Goal: Information Seeking & Learning: Find specific fact

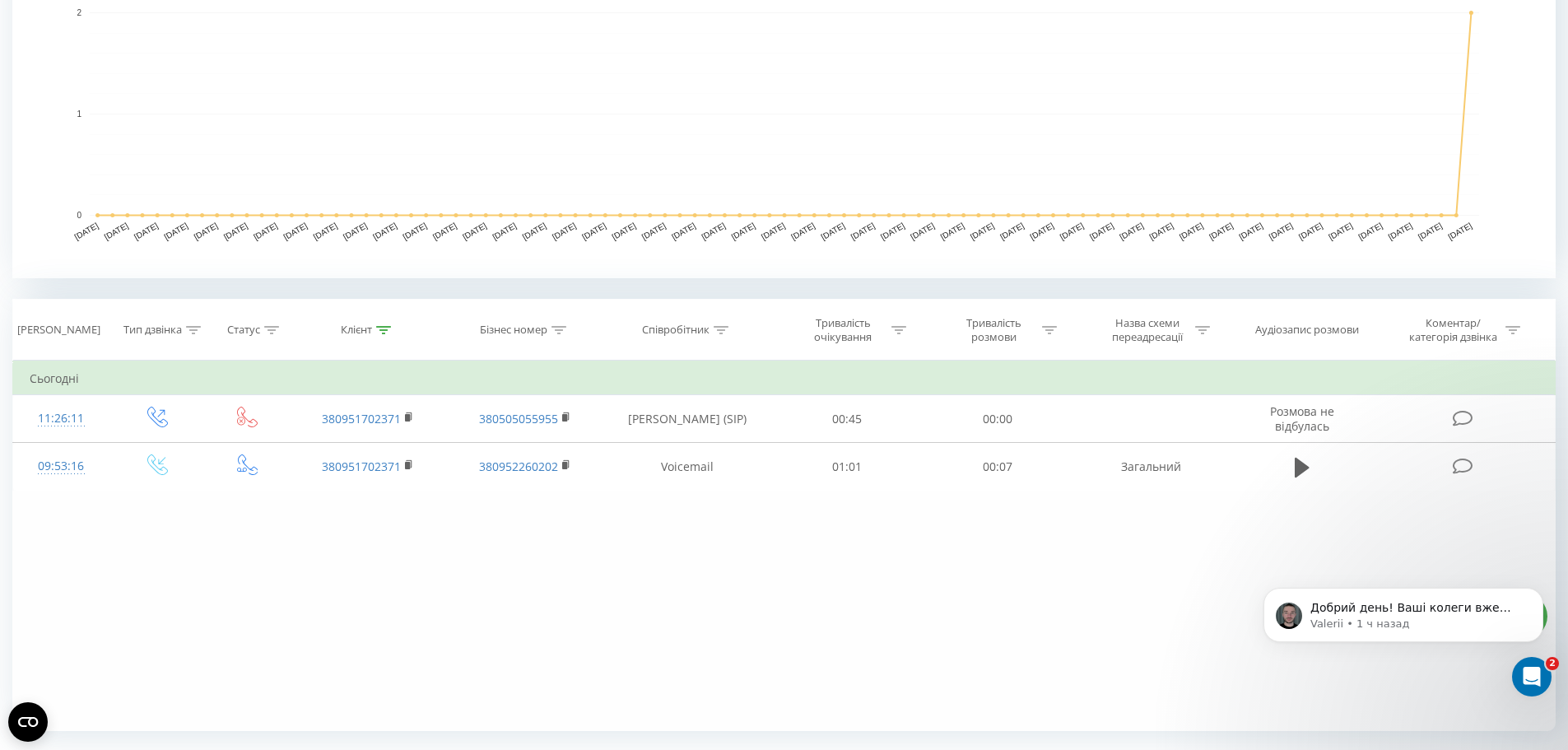
scroll to position [412, 0]
click at [1415, 617] on p "Valerii • 1 ч назад" at bounding box center [1417, 624] width 213 height 15
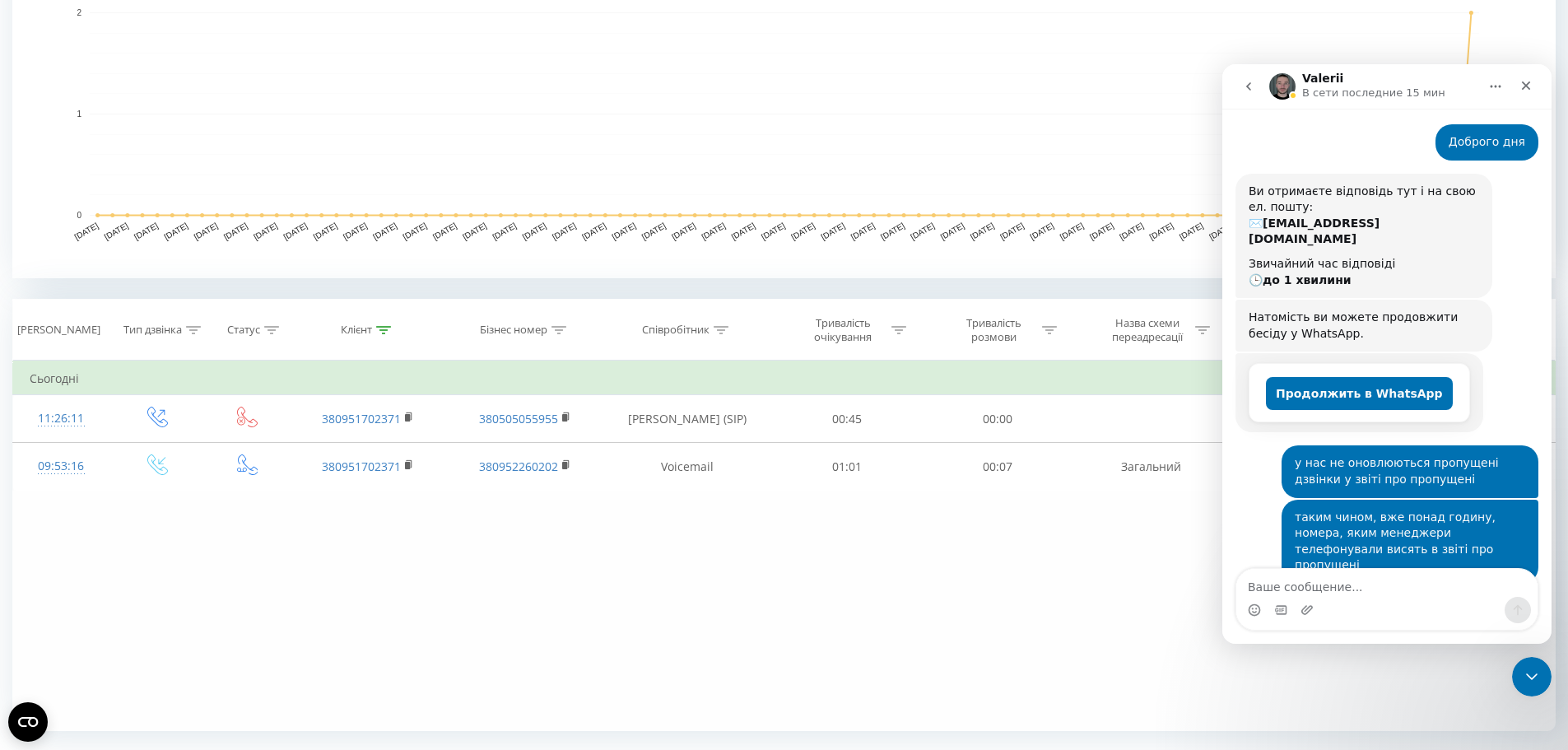
scroll to position [248, 0]
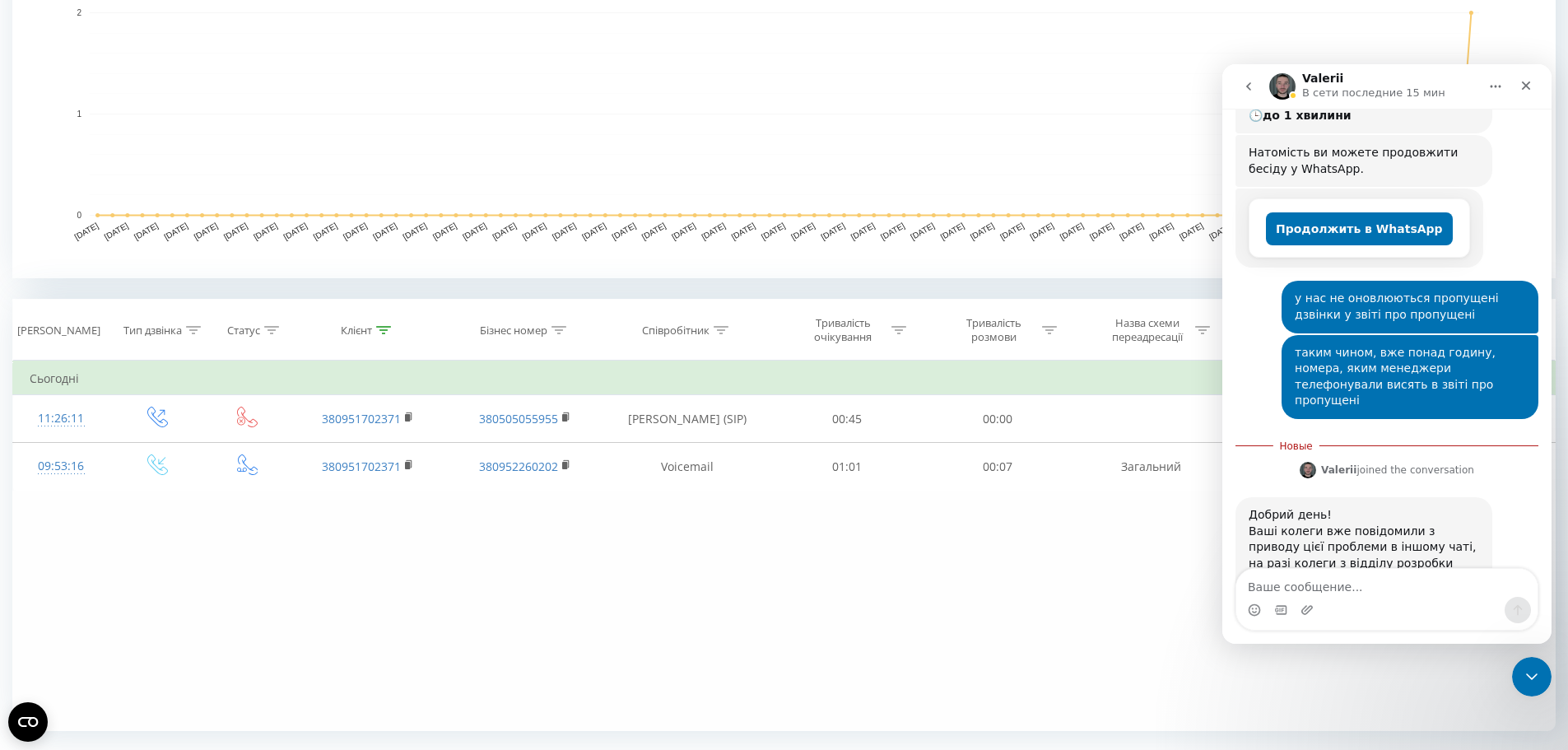
click at [1286, 587] on textarea "Ваше сообщение..." at bounding box center [1387, 583] width 302 height 28
type textarea "дякую. Скільки часу це займе?"
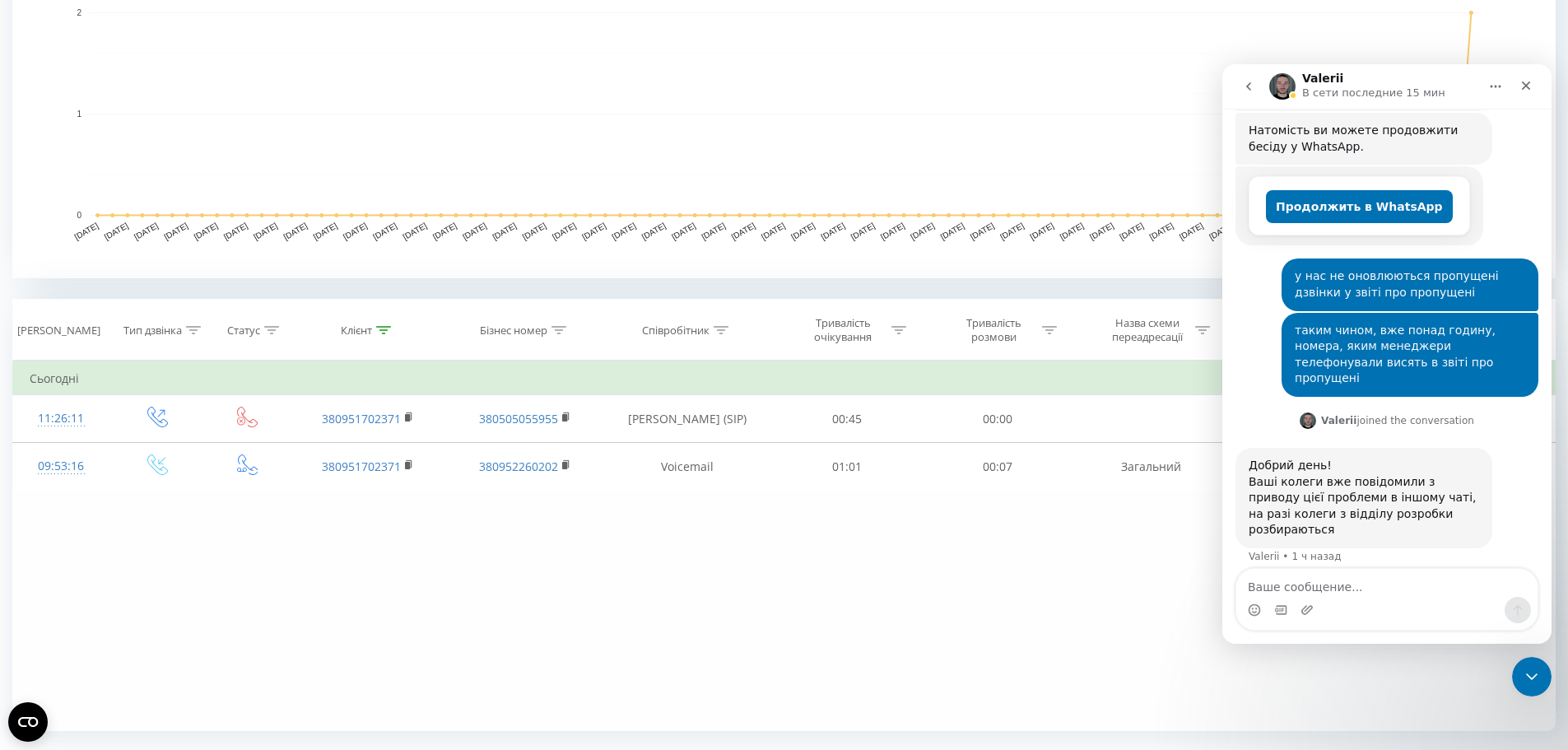
scroll to position [0, 0]
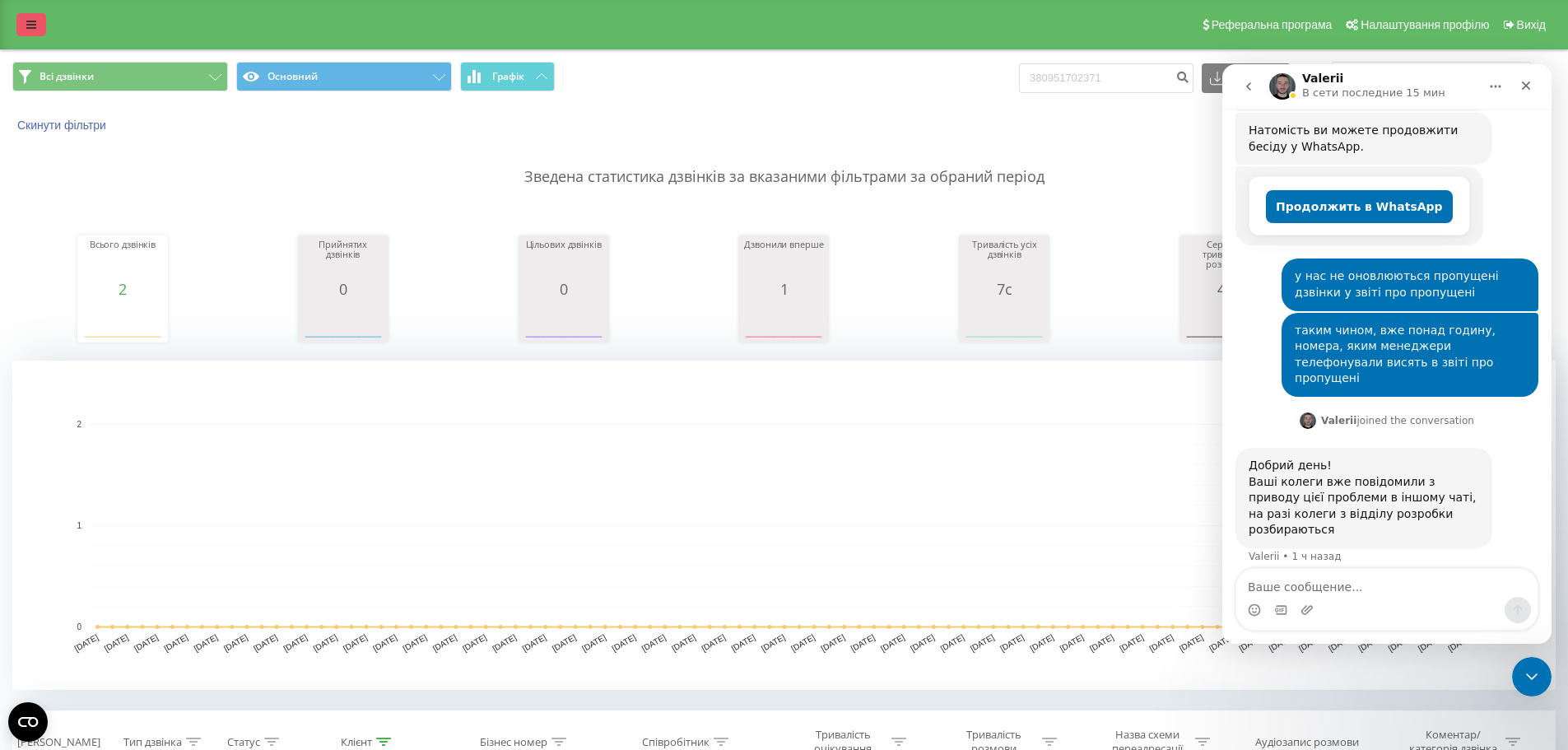
click at [30, 33] on link at bounding box center [32, 24] width 30 height 23
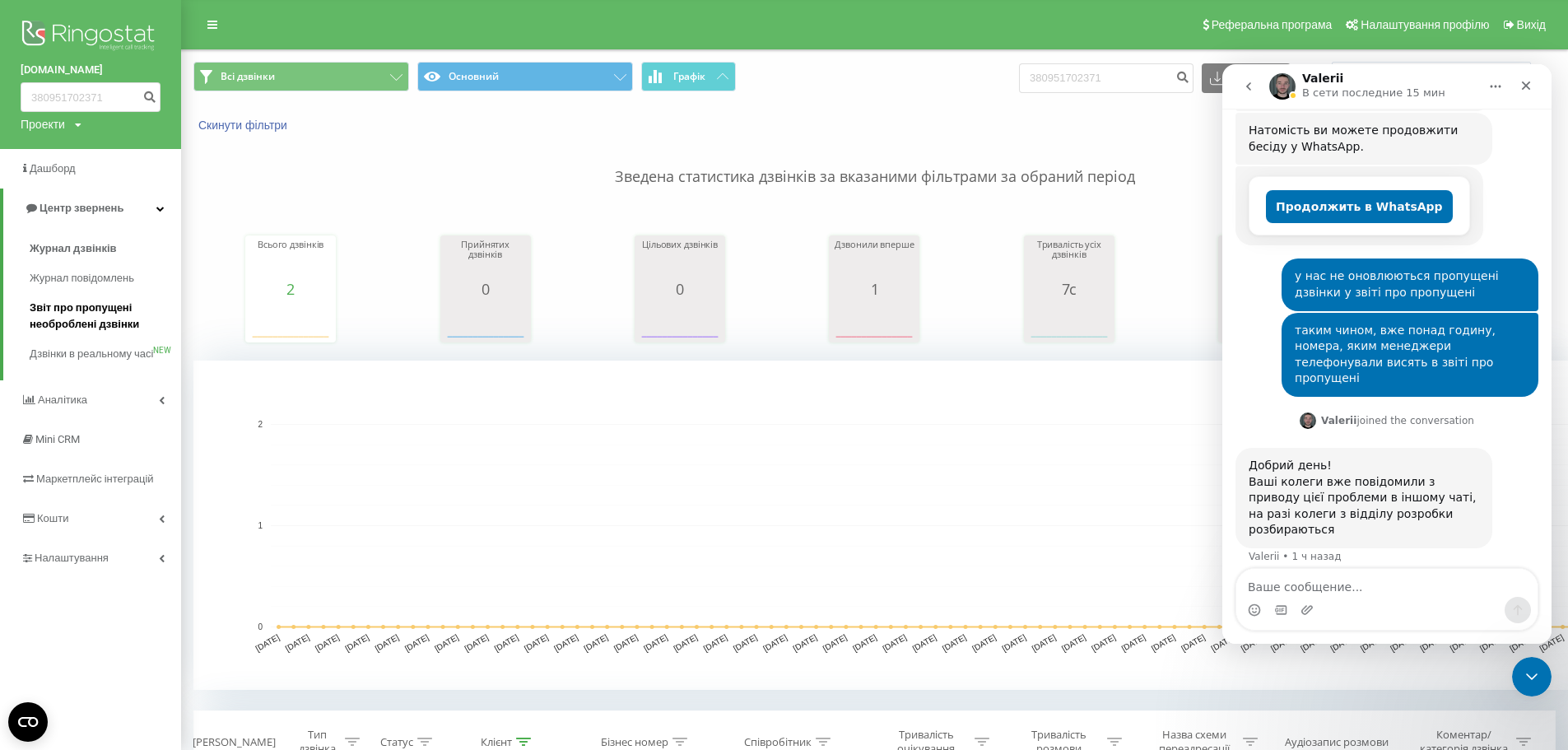
click at [74, 306] on span "Звіт про пропущені необроблені дзвінки" at bounding box center [101, 316] width 143 height 33
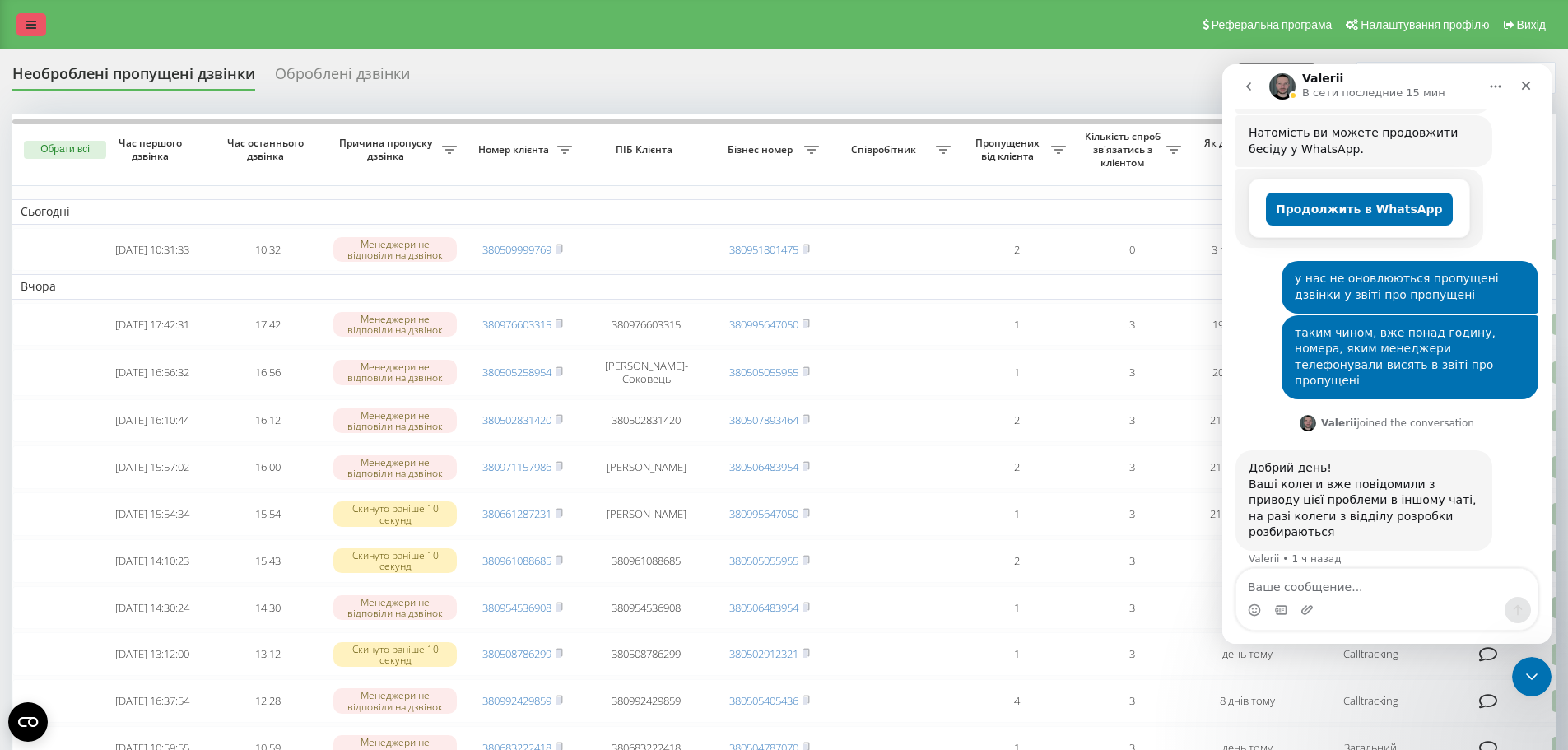
click at [25, 23] on link at bounding box center [32, 24] width 30 height 23
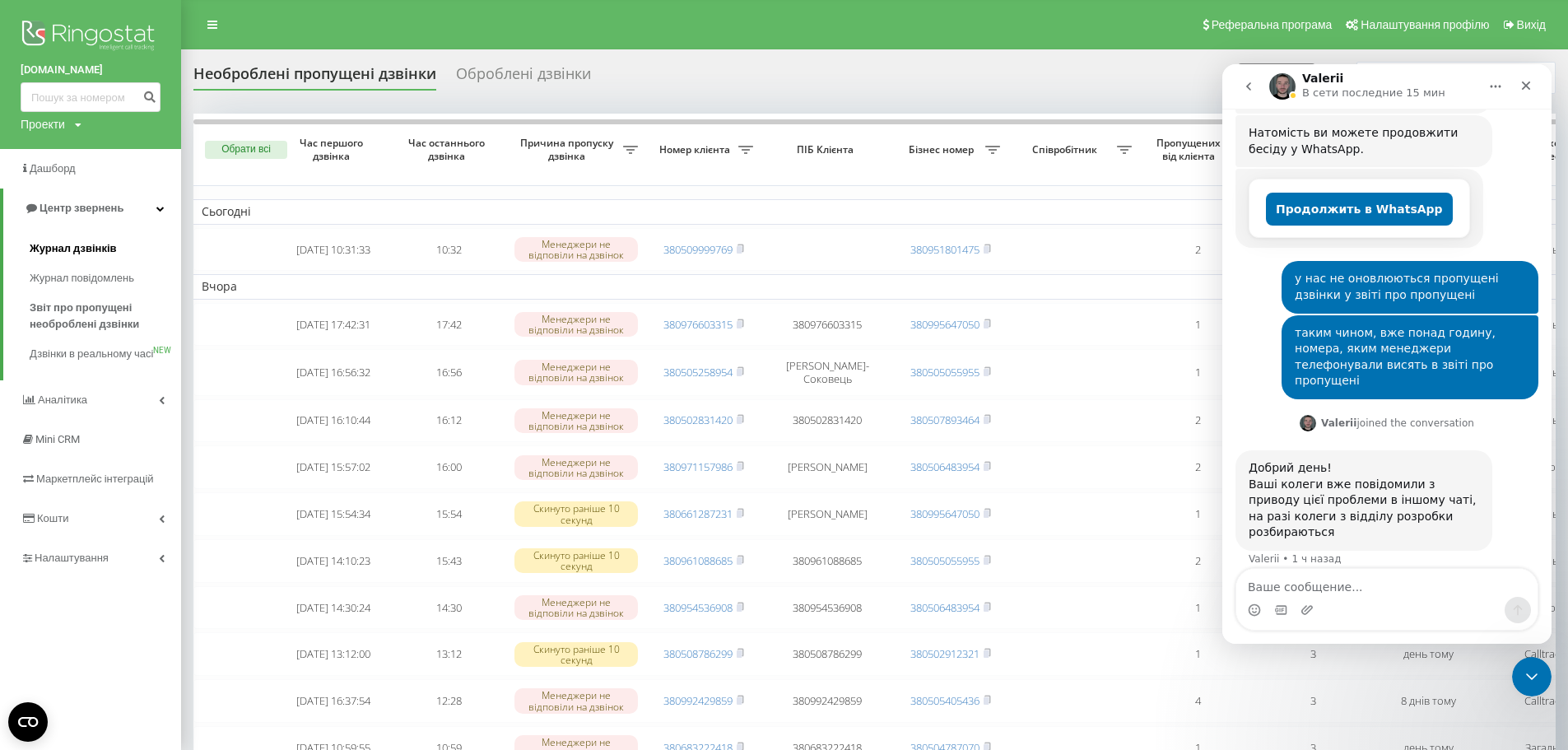
click at [71, 248] on span "Журнал дзвінків" at bounding box center [73, 249] width 87 height 17
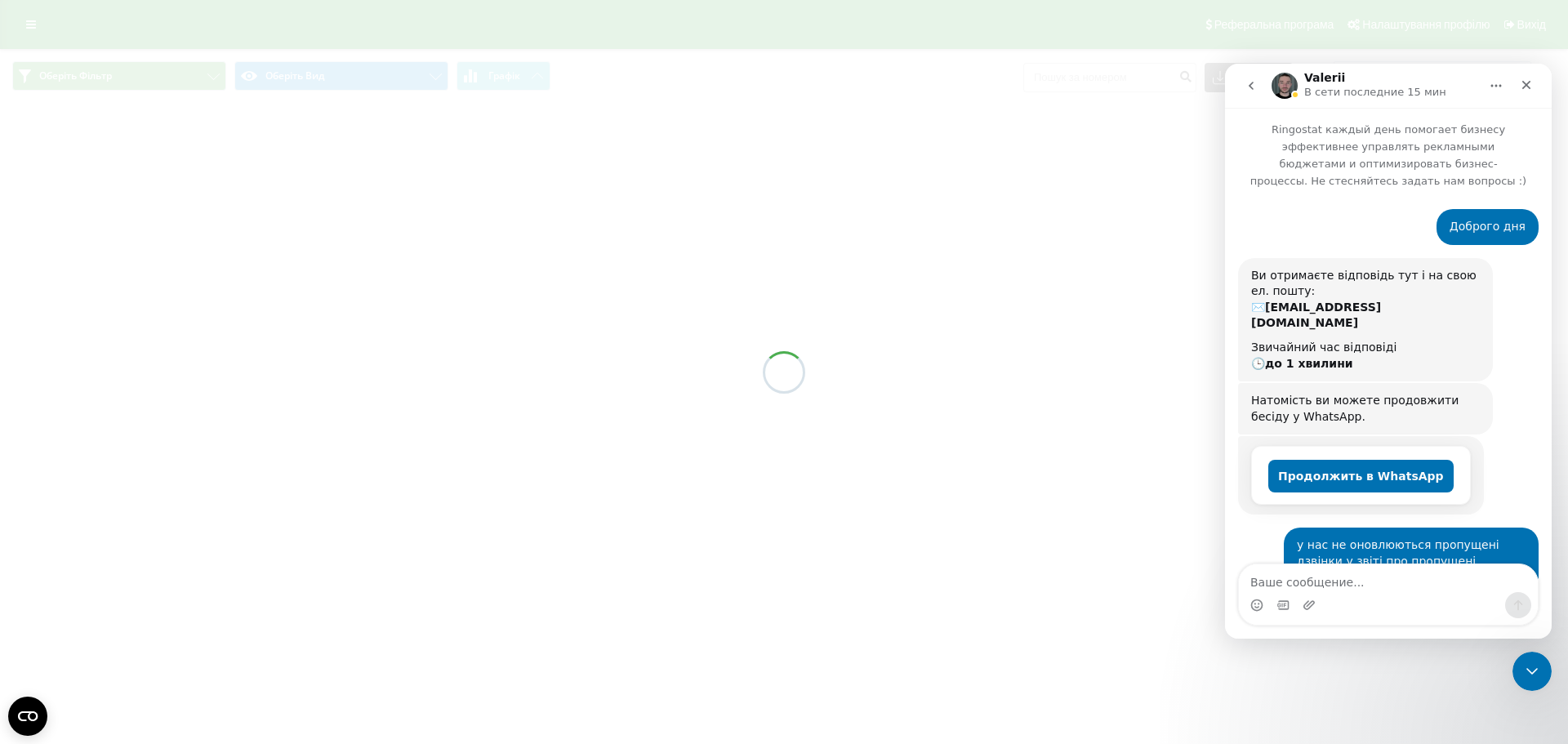
scroll to position [269, 0]
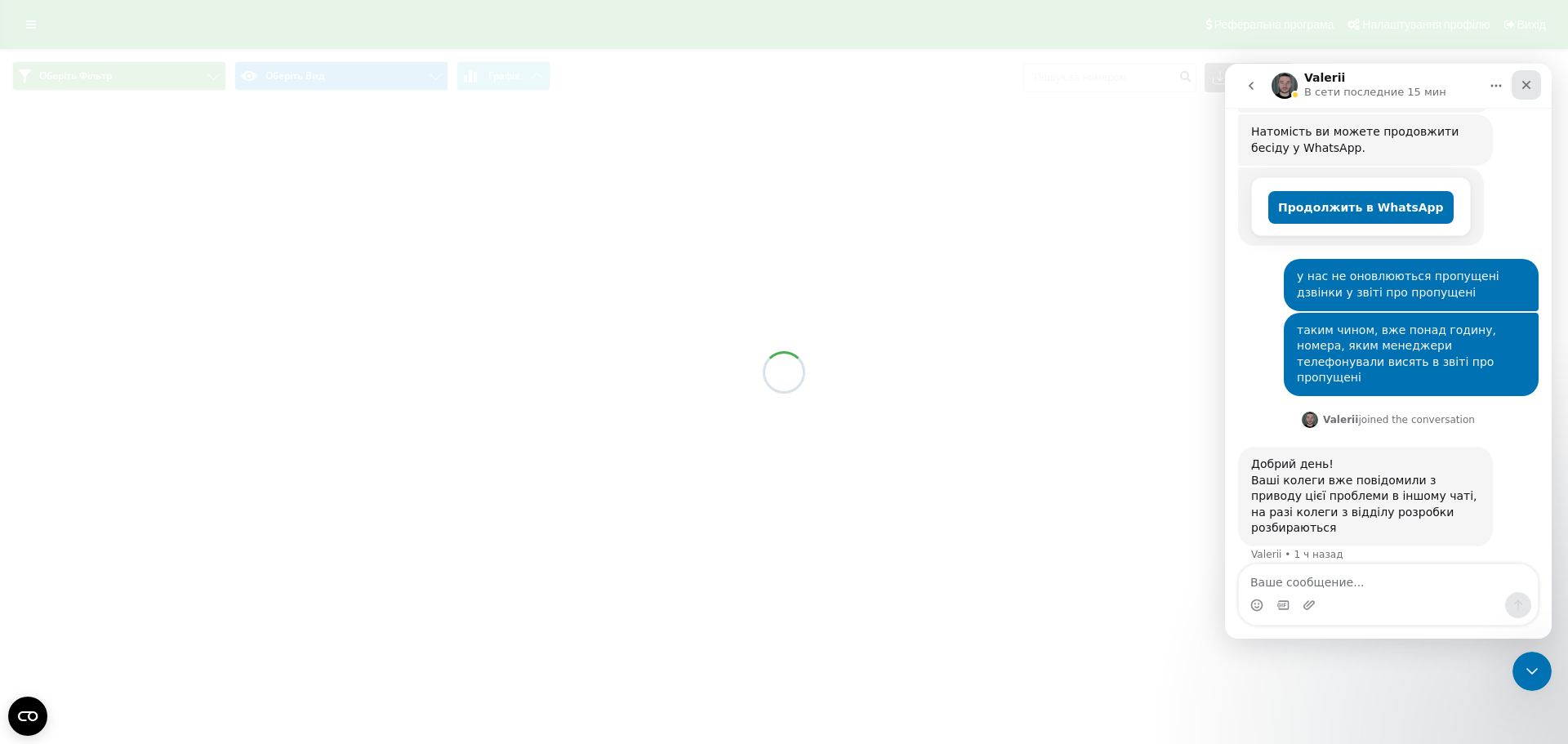
click at [1528, 84] on icon "Закрыть" at bounding box center [1526, 86] width 9 height 9
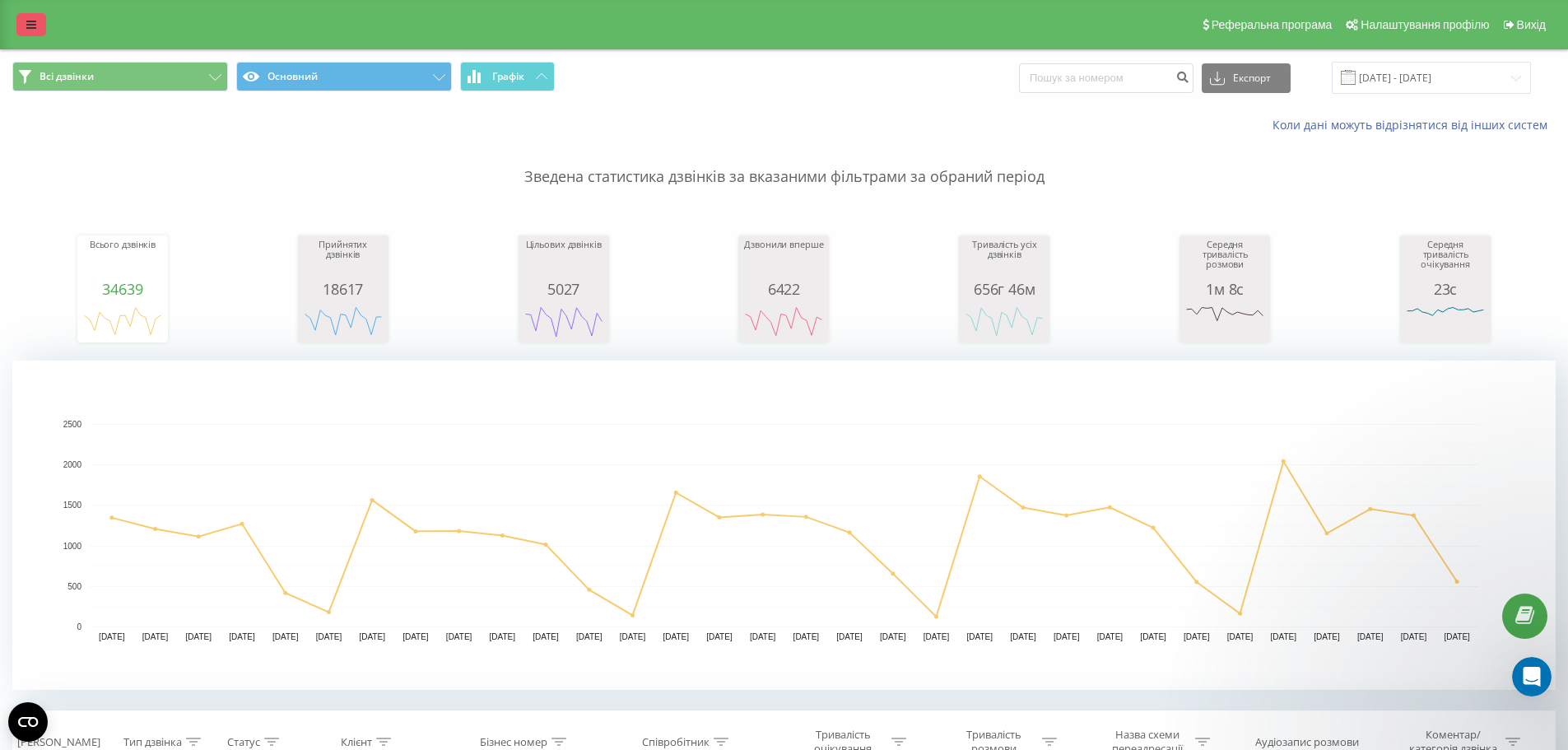
click at [30, 16] on link at bounding box center [32, 24] width 30 height 23
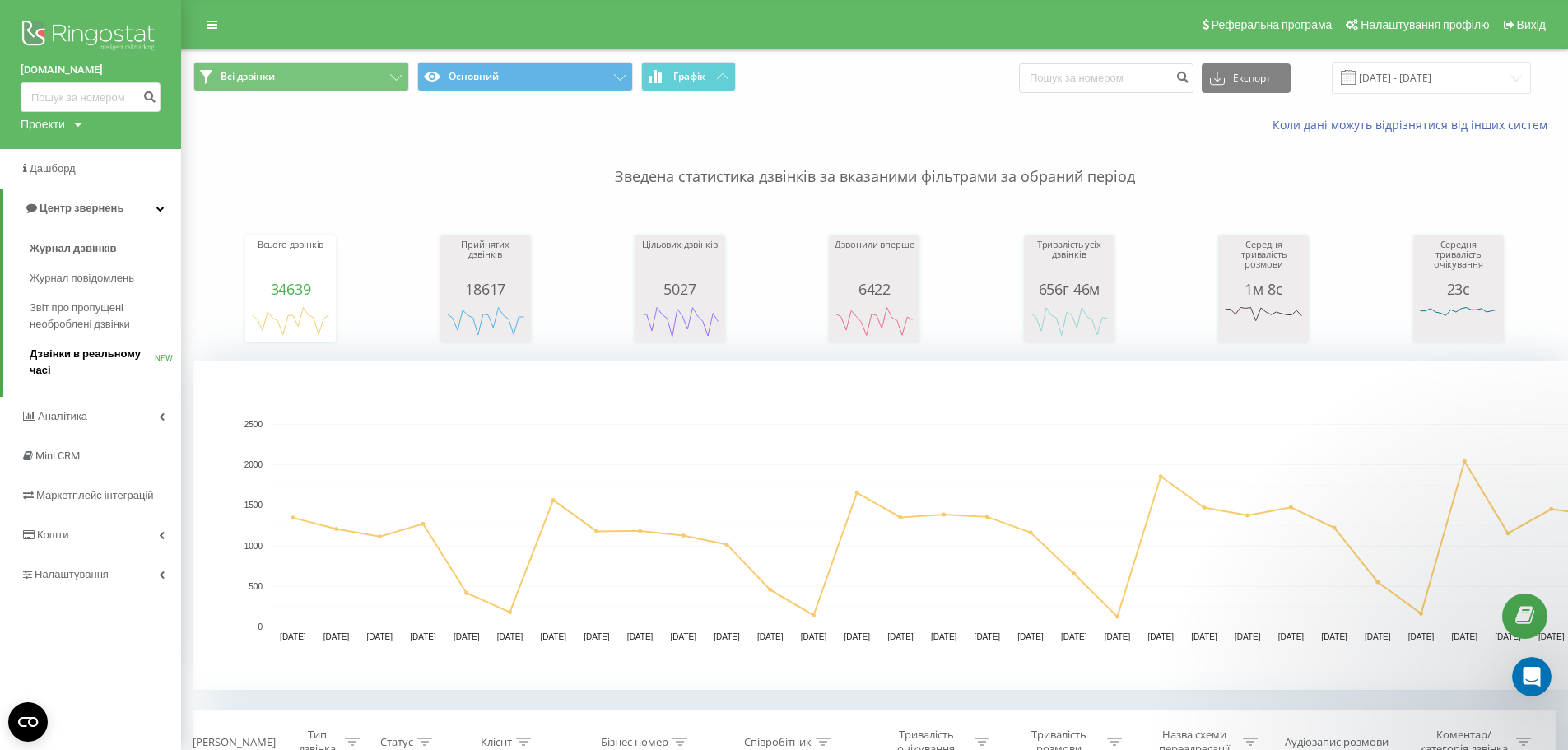
click at [86, 354] on span "Дзвінки в реальному часі" at bounding box center [93, 362] width 126 height 33
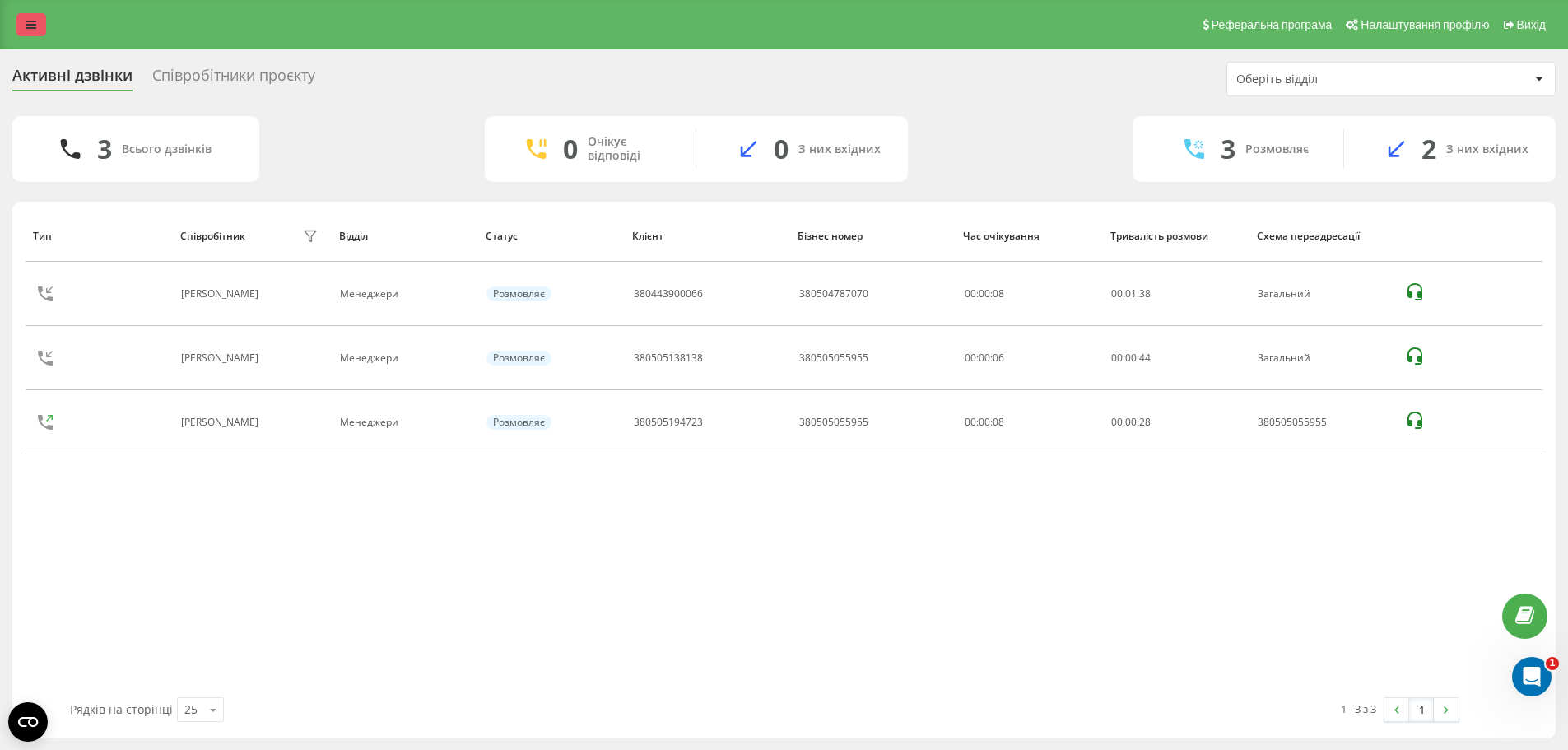
click at [32, 22] on icon at bounding box center [31, 24] width 10 height 11
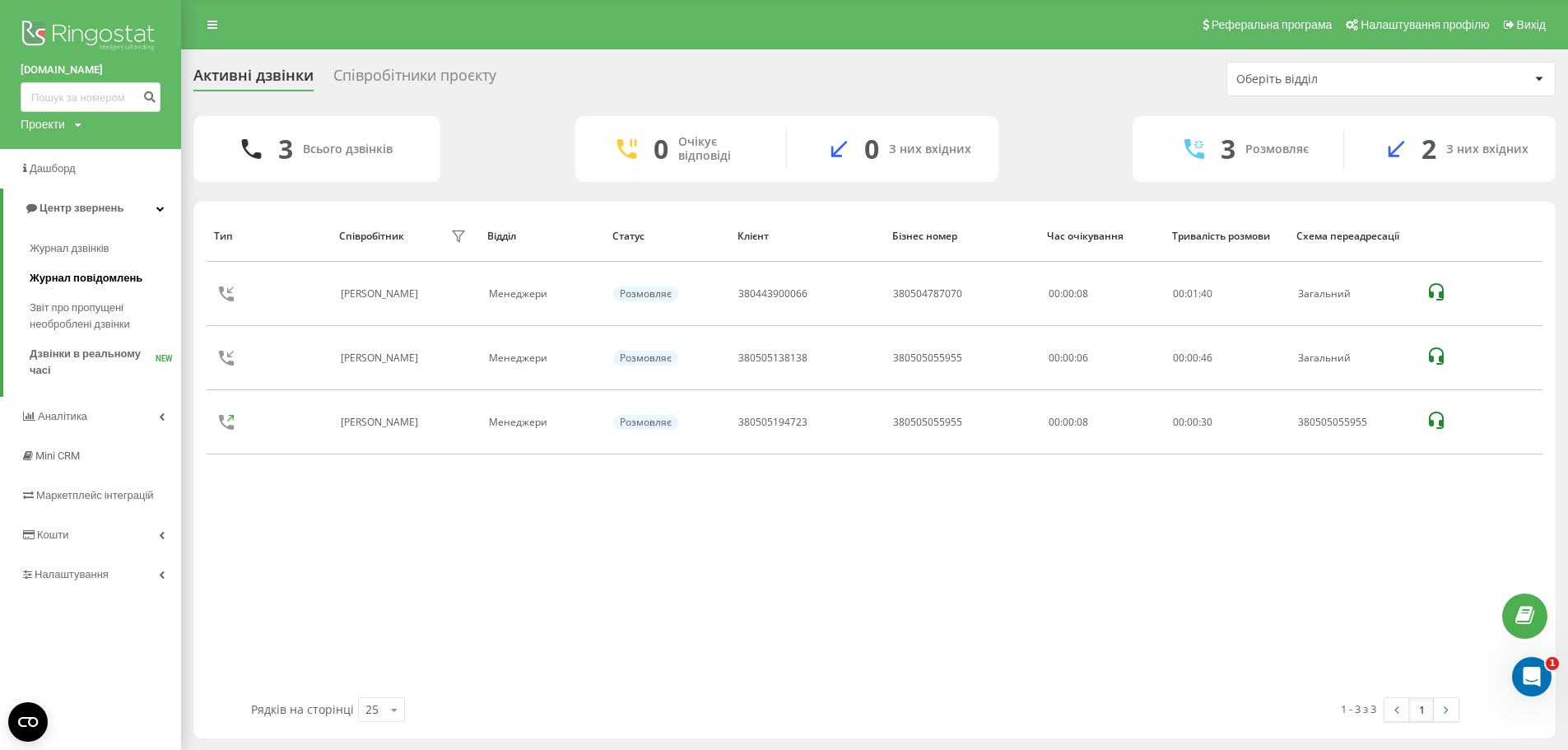
click at [91, 277] on span "Журнал повідомлень" at bounding box center [86, 278] width 112 height 17
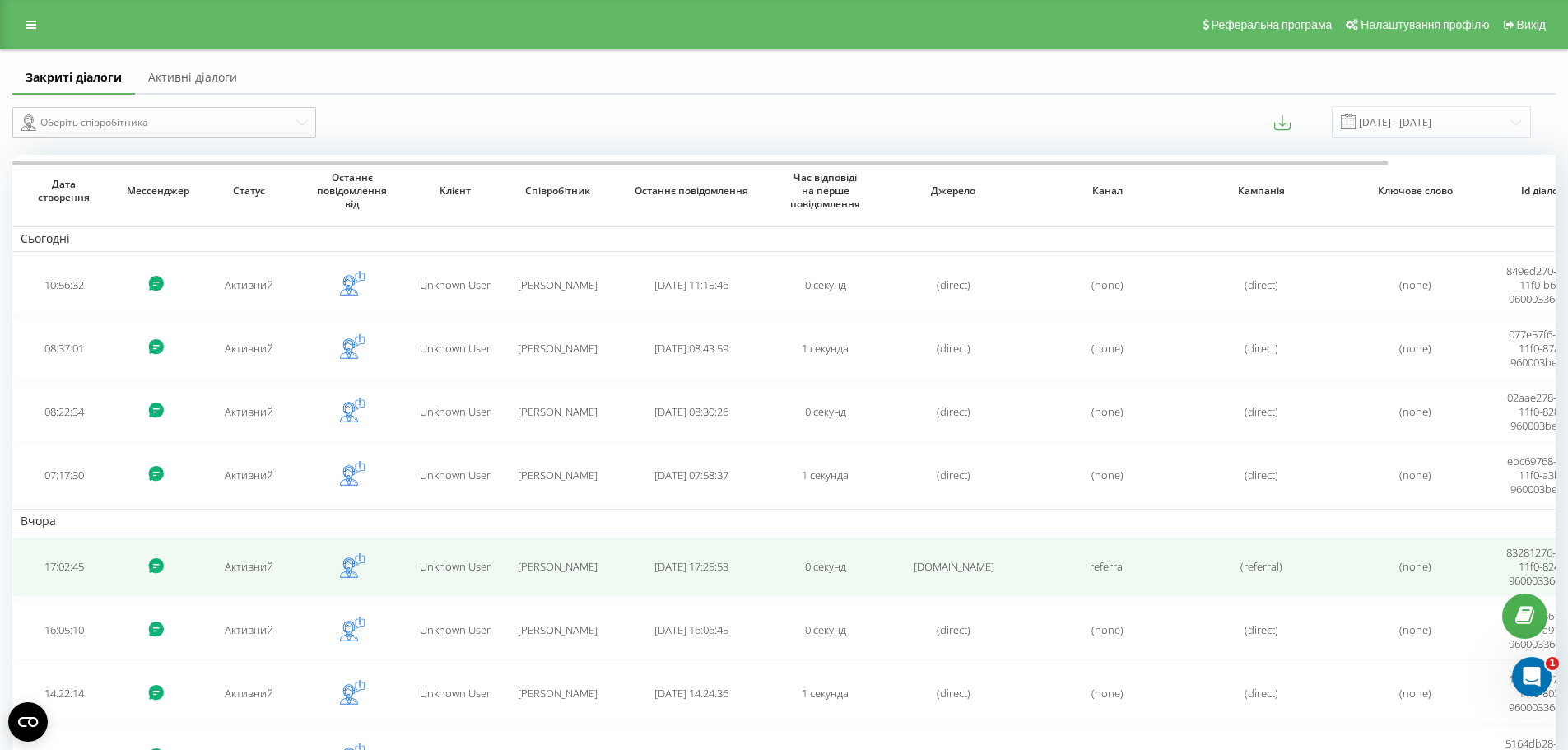
scroll to position [226, 0]
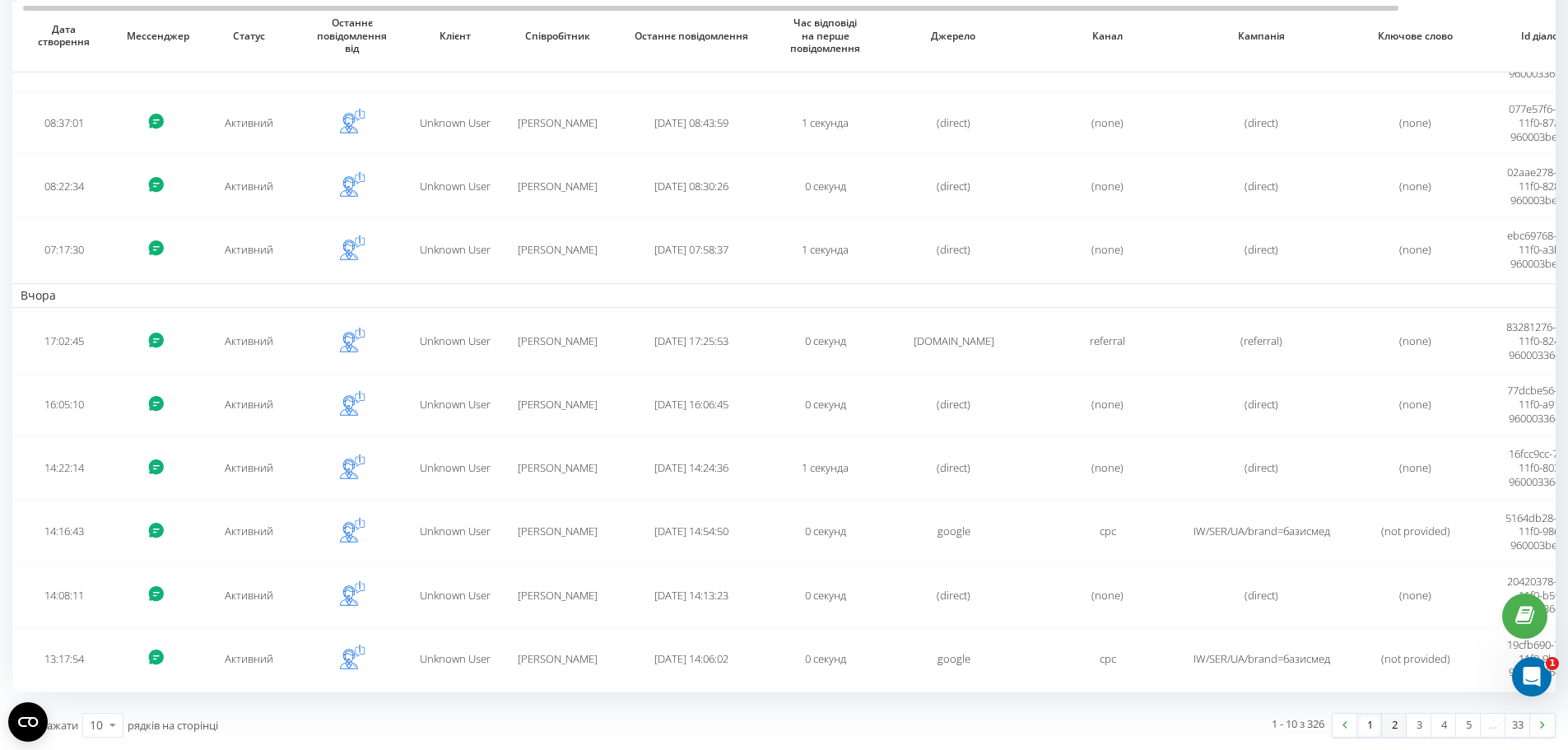
click at [1391, 728] on link "2" at bounding box center [1395, 726] width 24 height 23
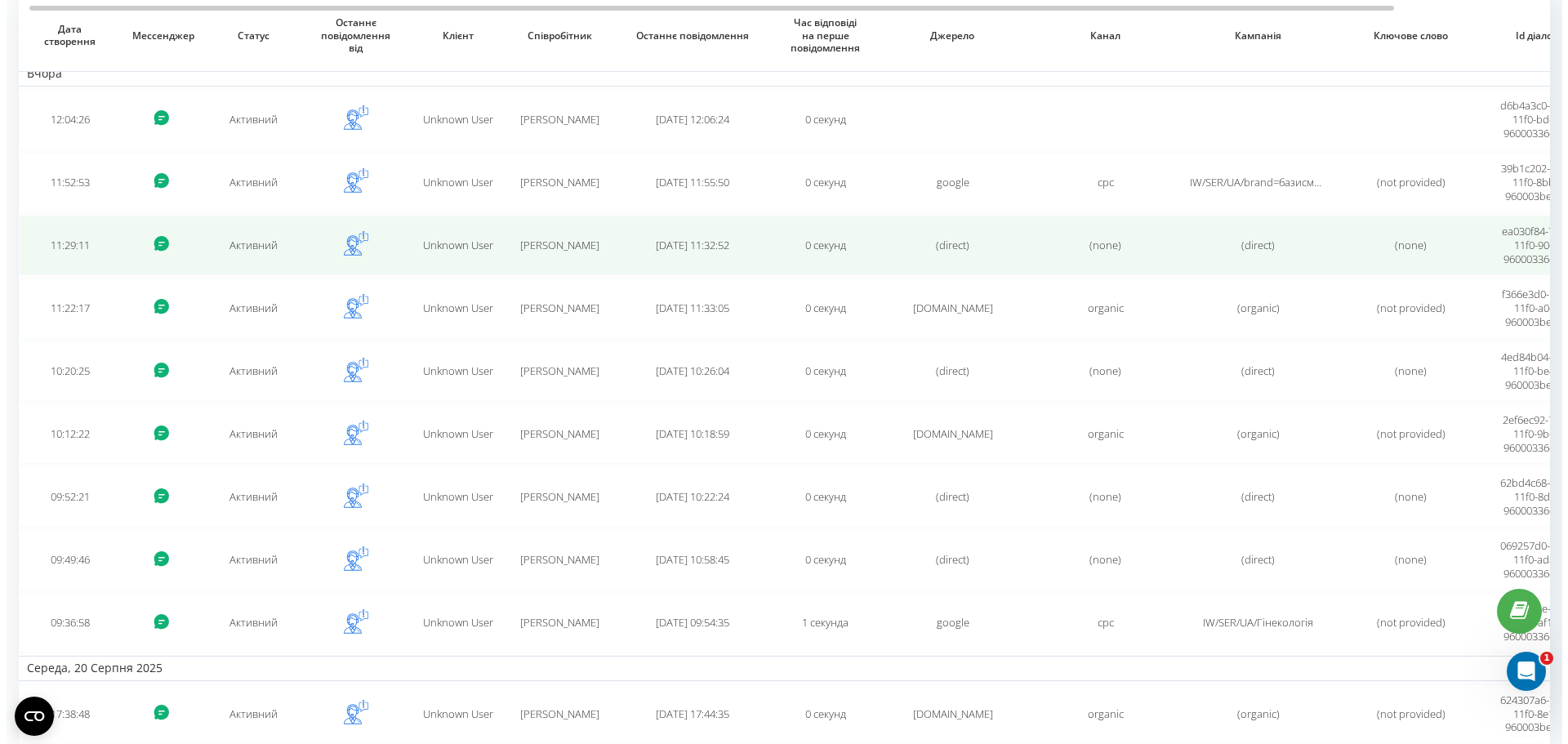
scroll to position [224, 0]
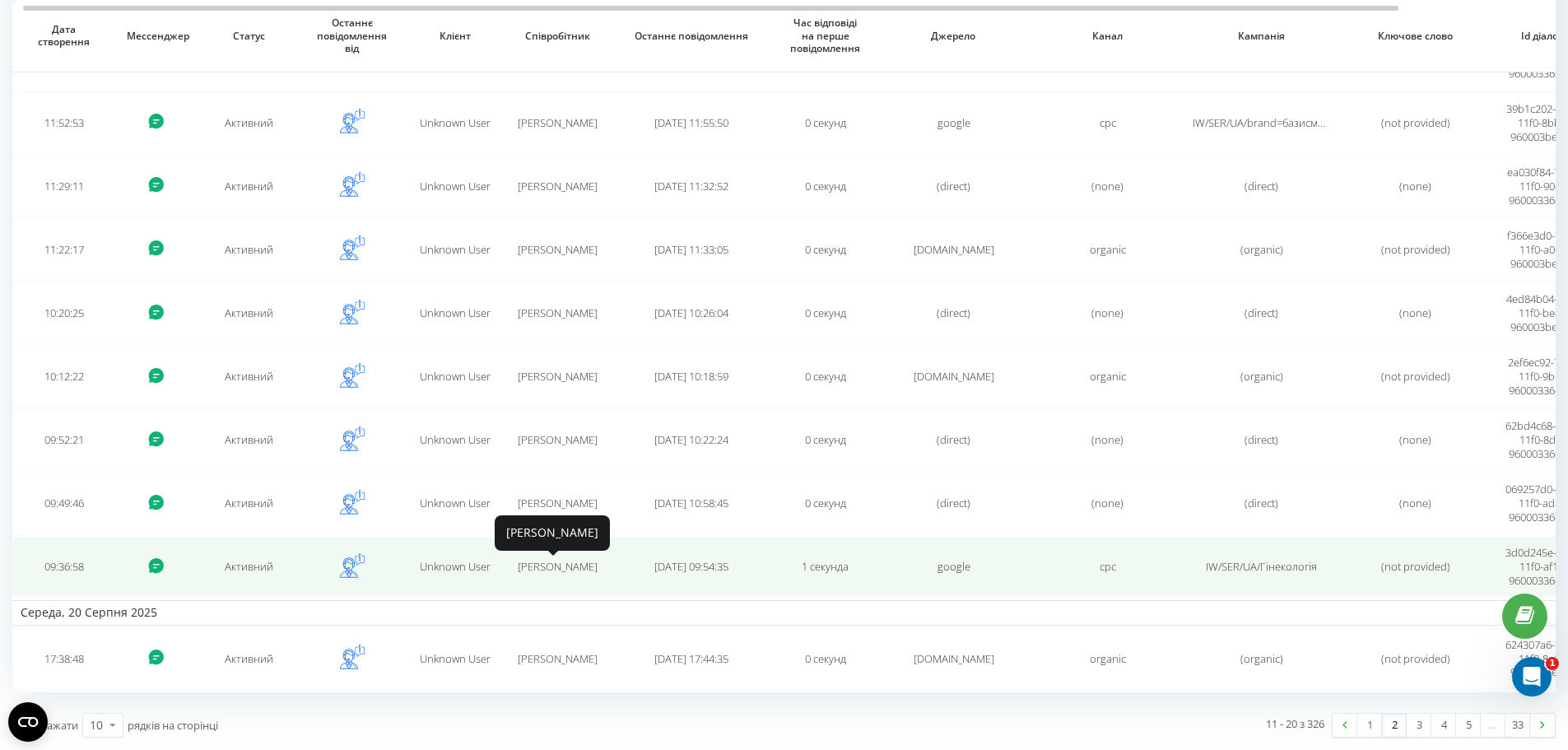
click at [558, 569] on span "Дрозд Катерина Вікторівна" at bounding box center [558, 566] width 80 height 15
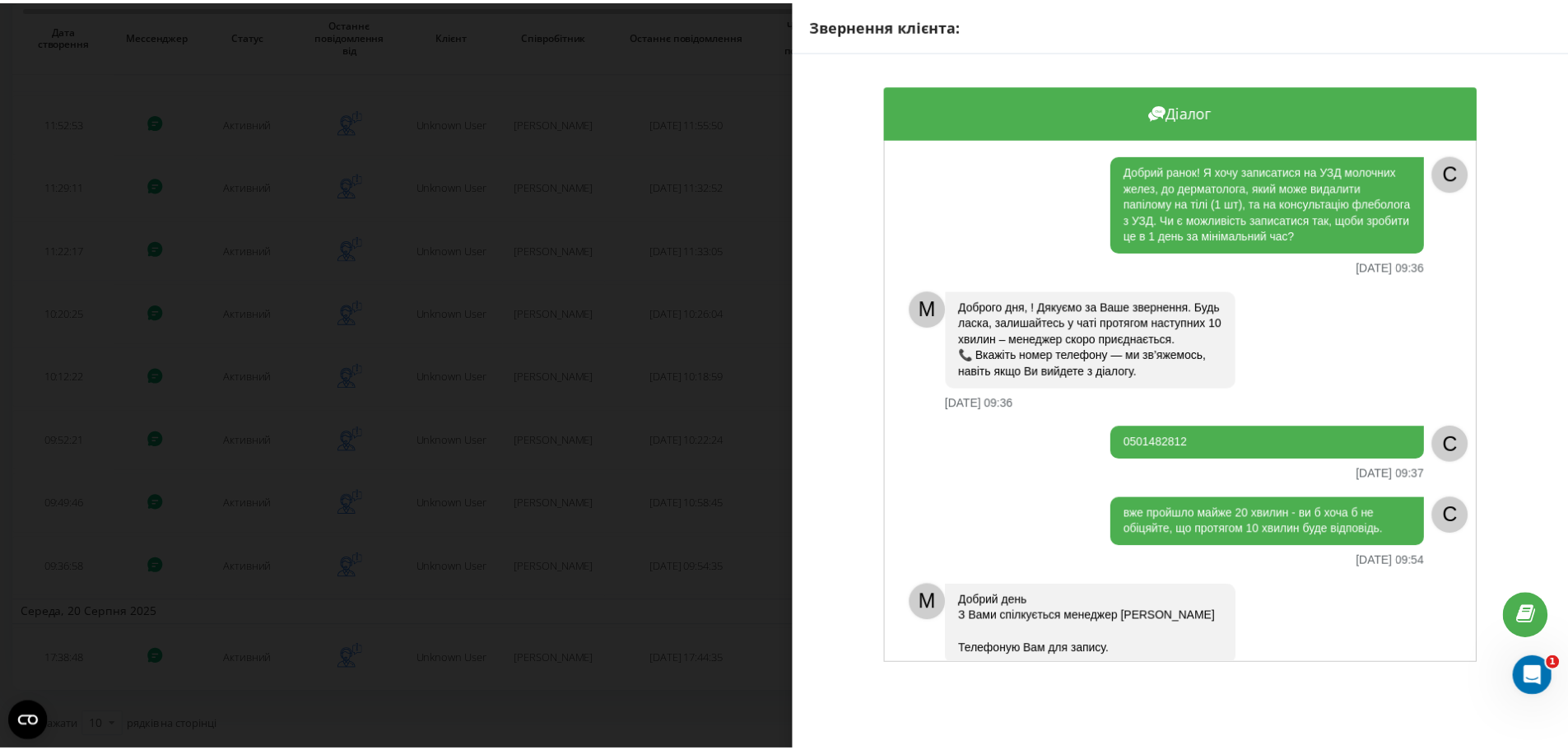
scroll to position [57, 0]
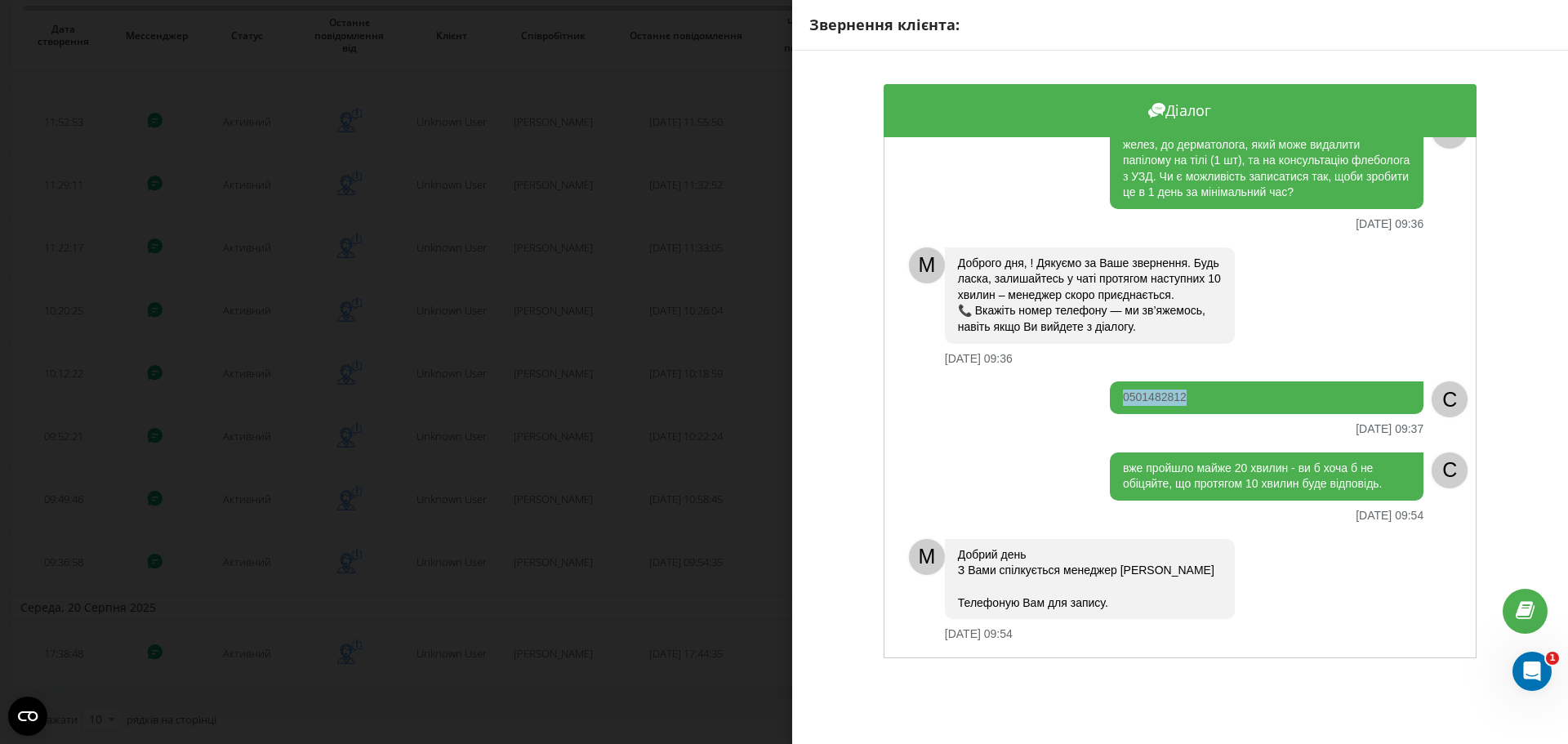
drag, startPoint x: 1185, startPoint y: 395, endPoint x: 1113, endPoint y: 393, distance: 72.0
click at [1113, 393] on div "0501482812" at bounding box center [1266, 397] width 313 height 33
copy div "0501482812"
click at [750, 407] on div "Звернення клієнта: Діалог Добрий ранок! Я хочу записатися на УЗД молочних желез…" at bounding box center [784, 372] width 1568 height 744
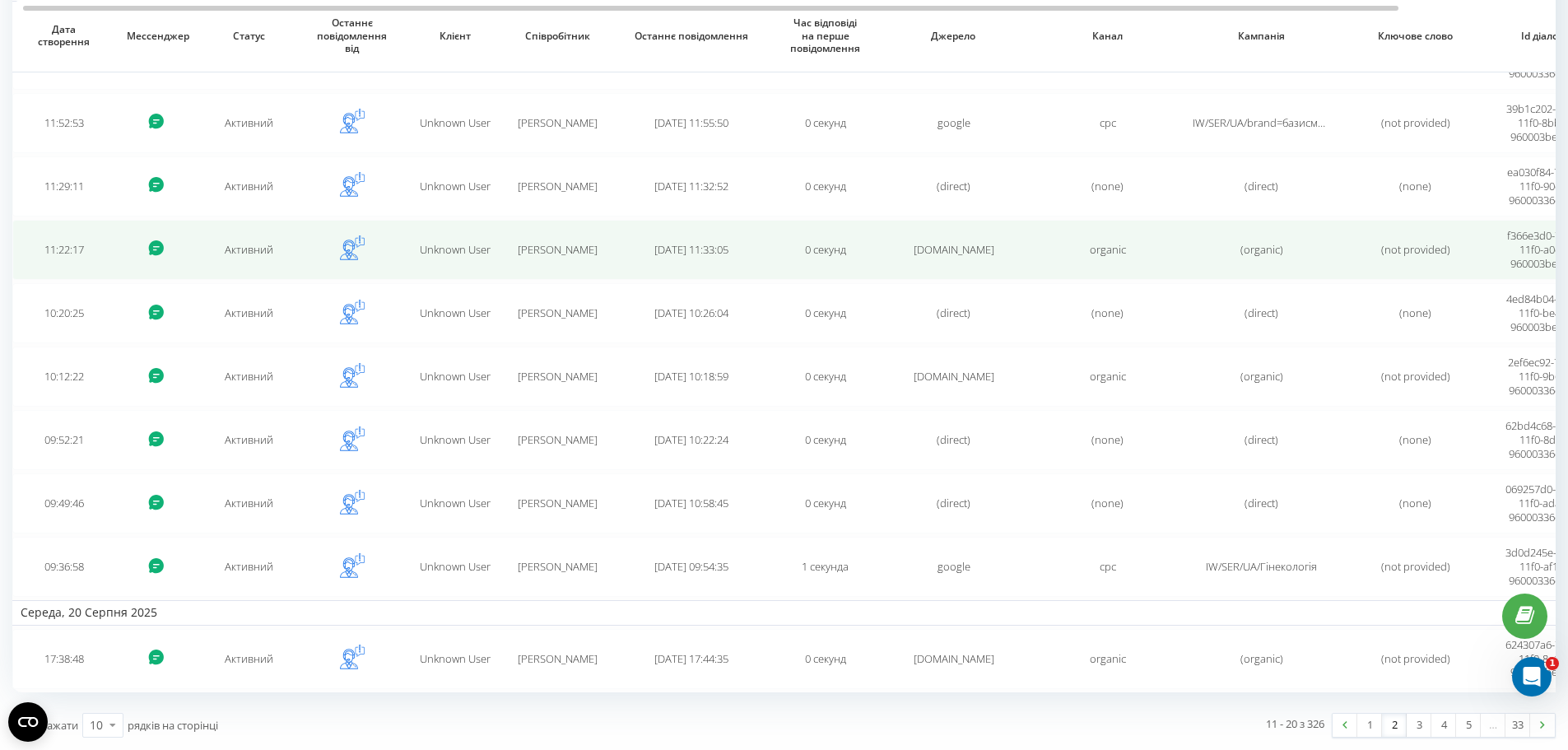
scroll to position [0, 0]
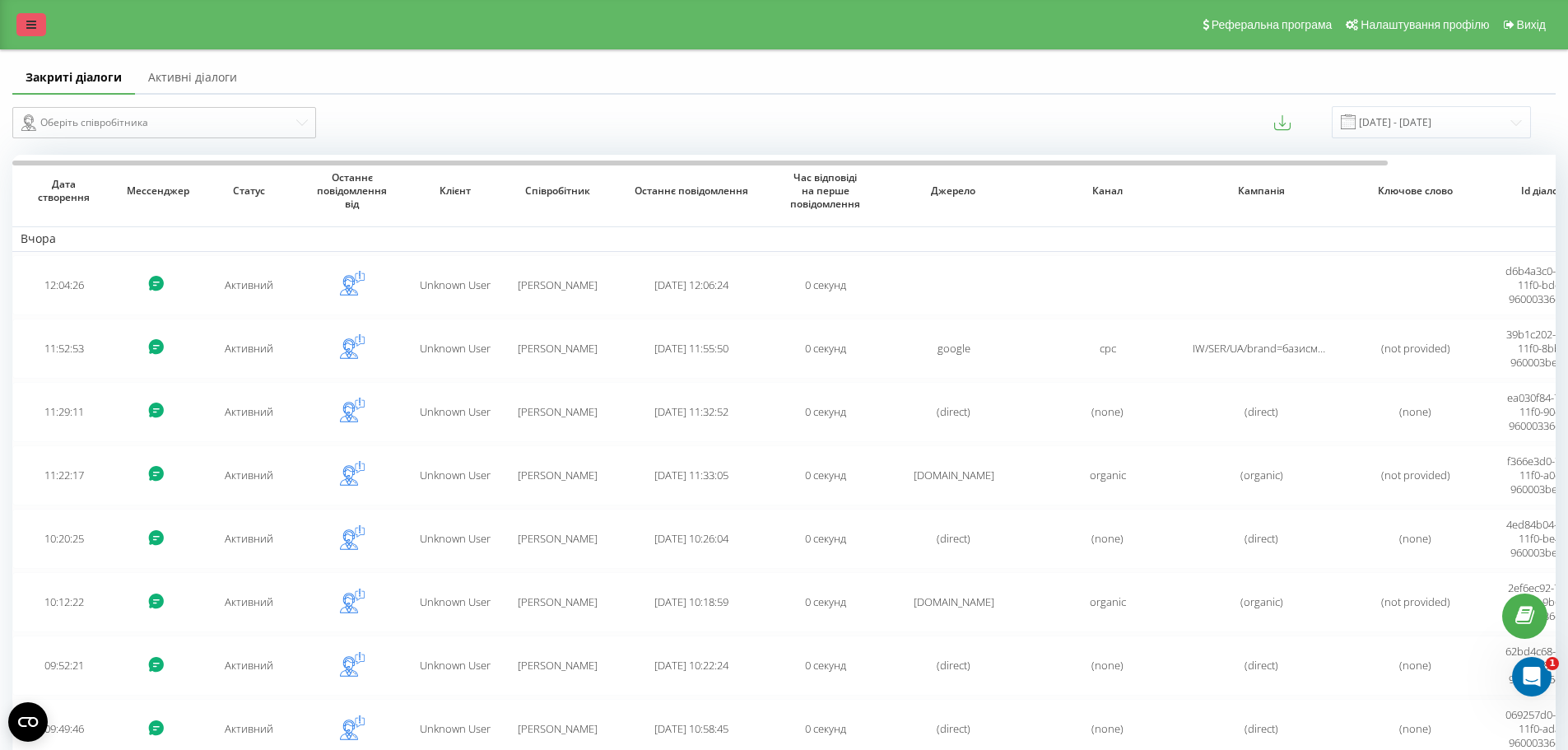
click at [36, 20] on icon at bounding box center [31, 24] width 10 height 11
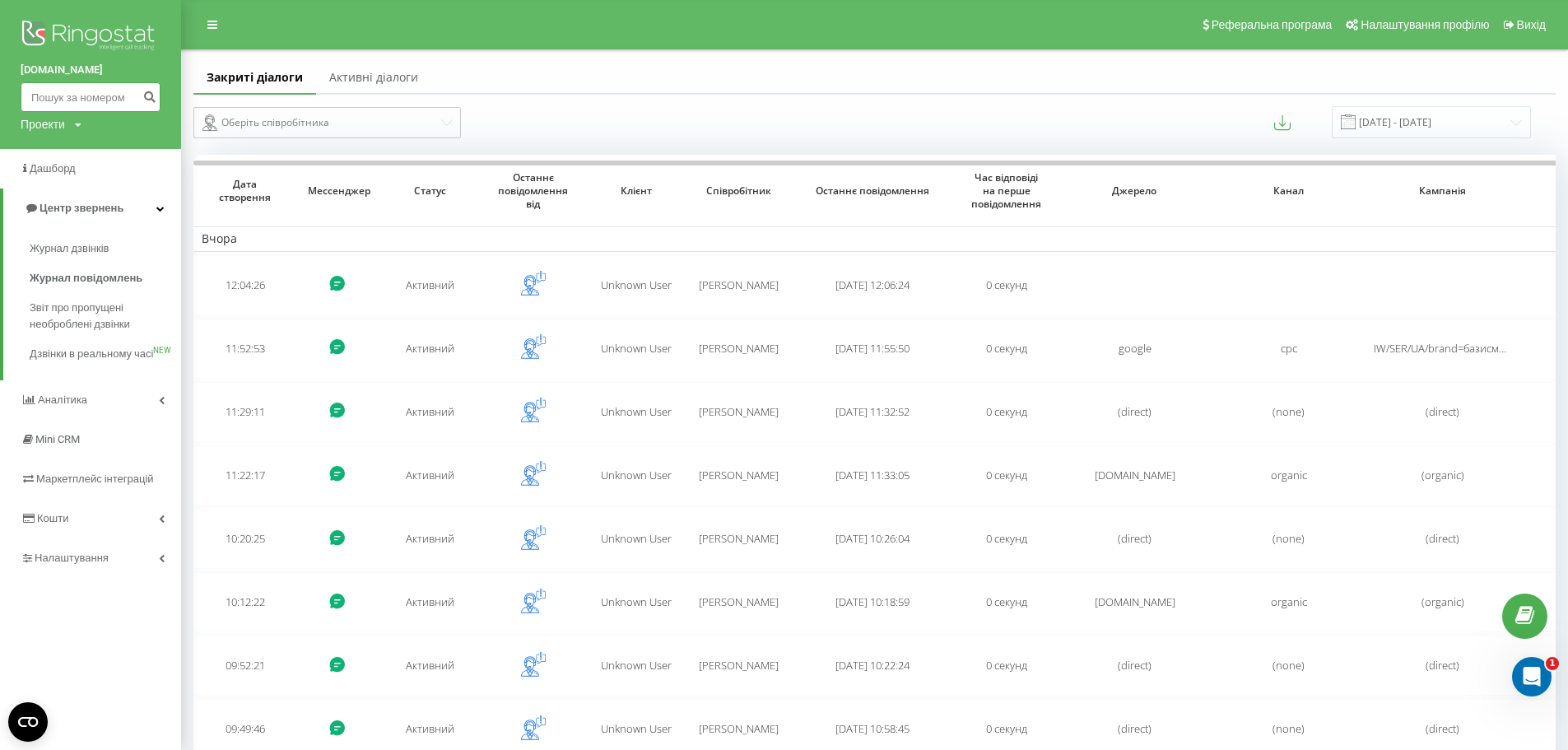
click at [78, 99] on input at bounding box center [90, 98] width 140 height 30
paste input "0501482812"
type input "0501482812"
click at [148, 97] on icon "submit" at bounding box center [149, 95] width 14 height 10
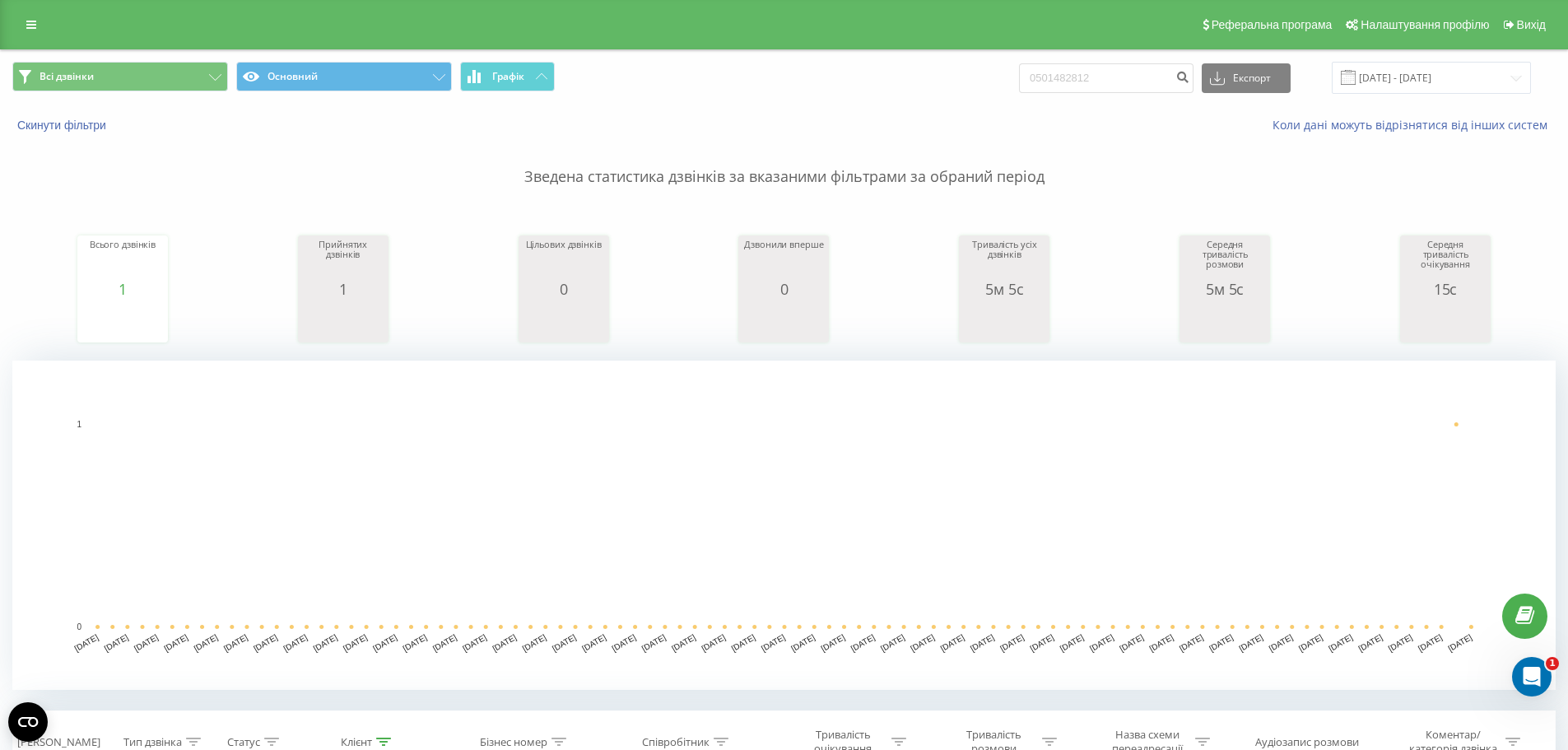
scroll to position [248, 0]
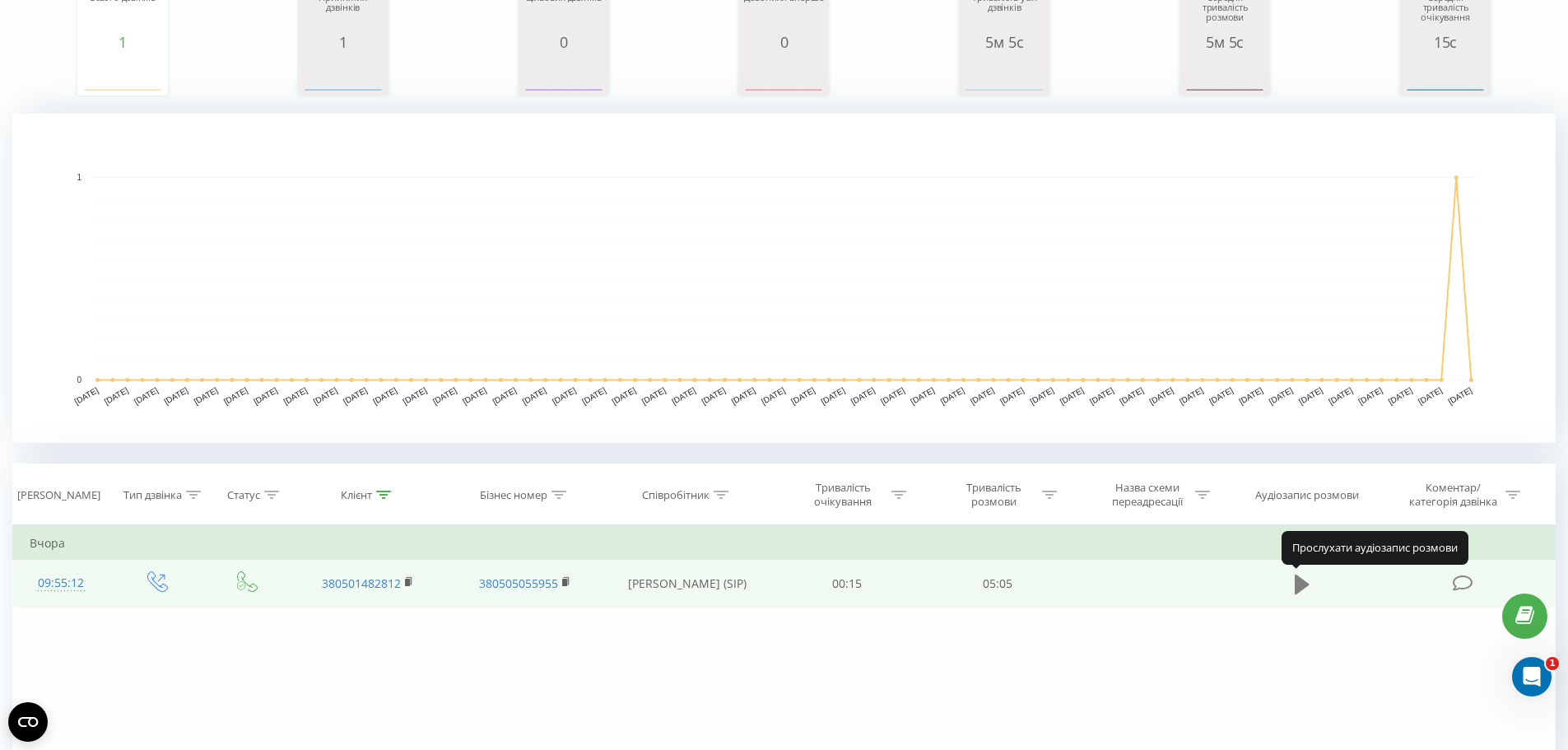
click at [1297, 584] on icon at bounding box center [1303, 583] width 15 height 20
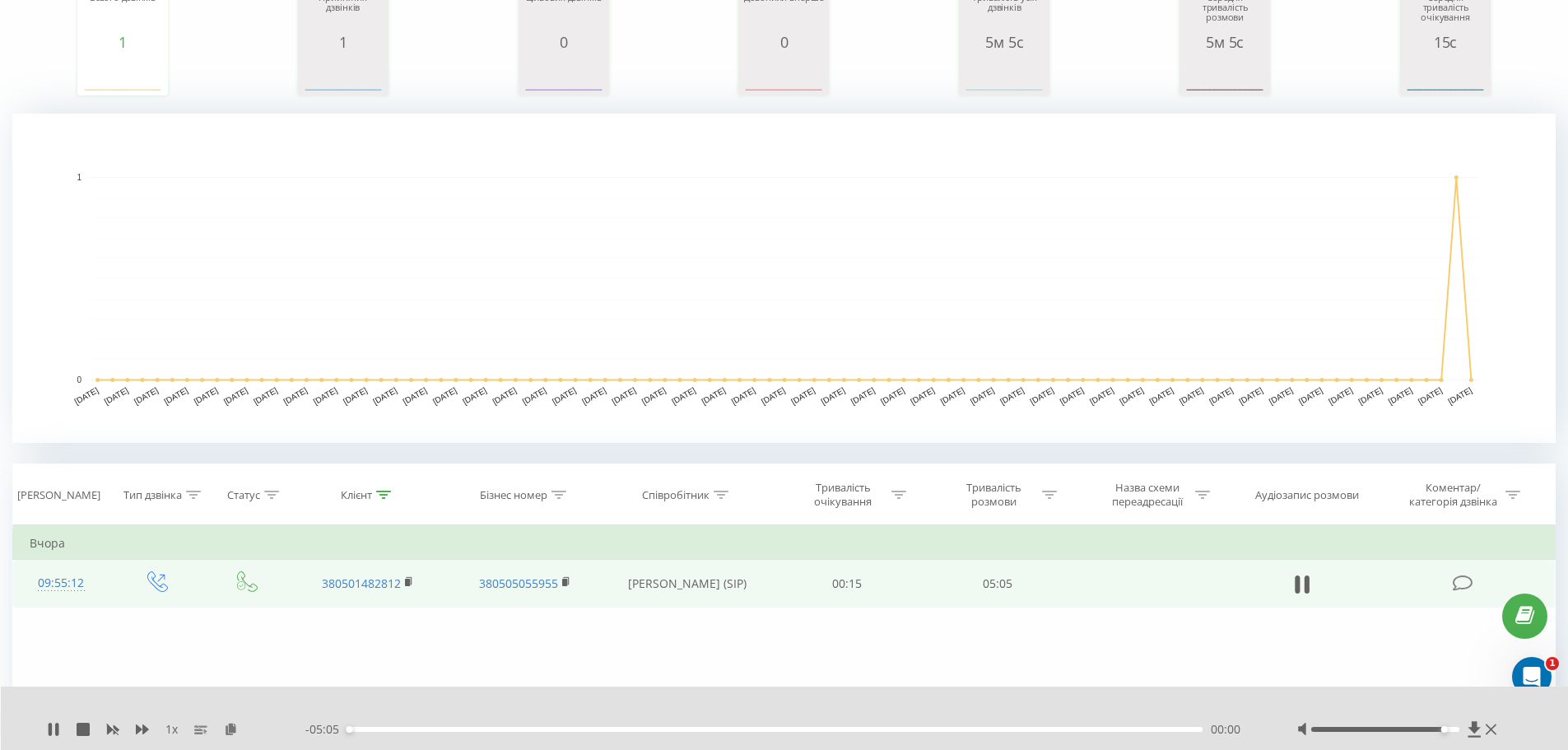
click at [1446, 728] on div at bounding box center [1385, 729] width 148 height 5
click at [1453, 728] on div at bounding box center [1385, 729] width 148 height 5
click at [149, 725] on div "1 x" at bounding box center [176, 730] width 259 height 17
click at [145, 728] on icon at bounding box center [142, 729] width 13 height 10
click at [136, 730] on icon at bounding box center [142, 729] width 13 height 10
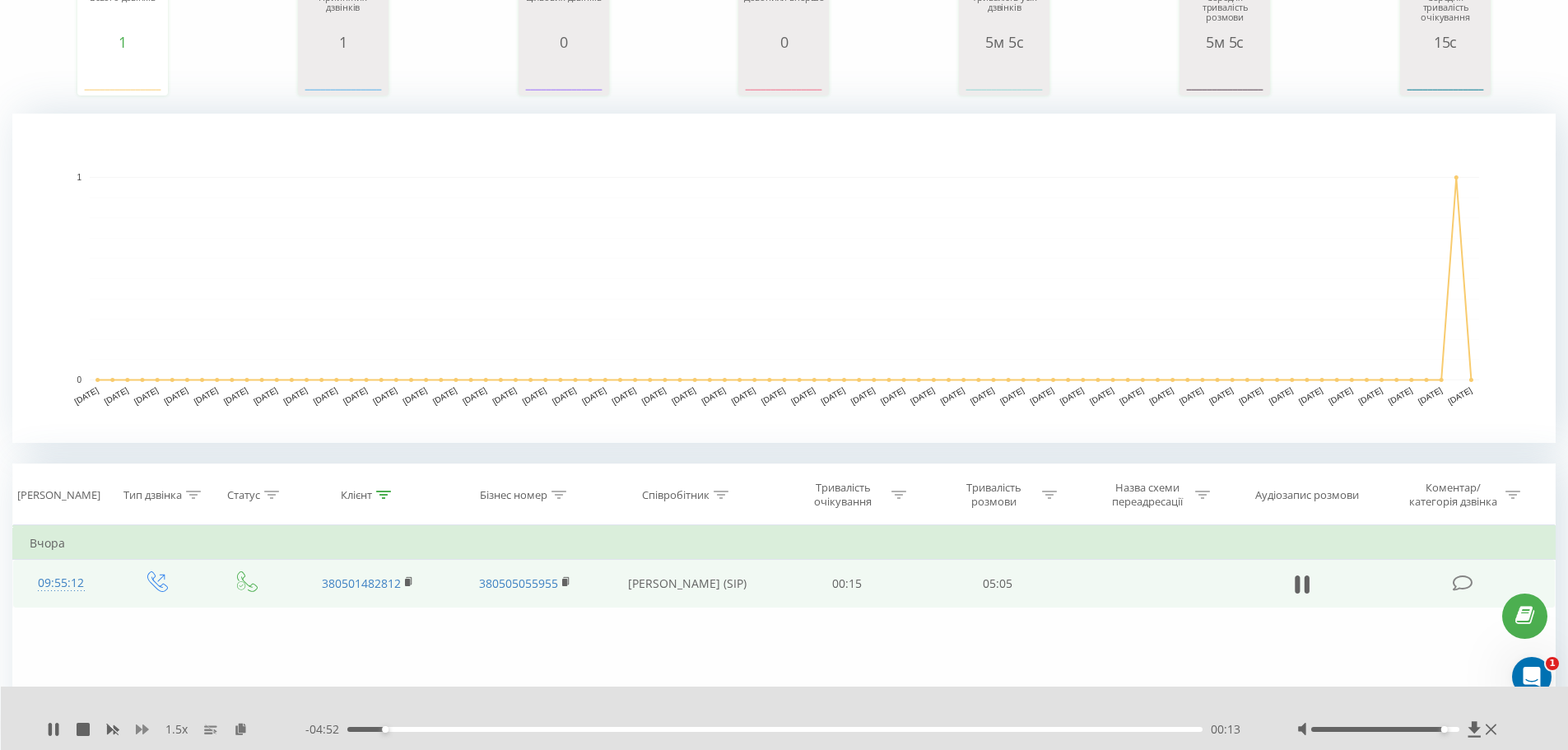
click at [142, 735] on icon at bounding box center [142, 729] width 13 height 13
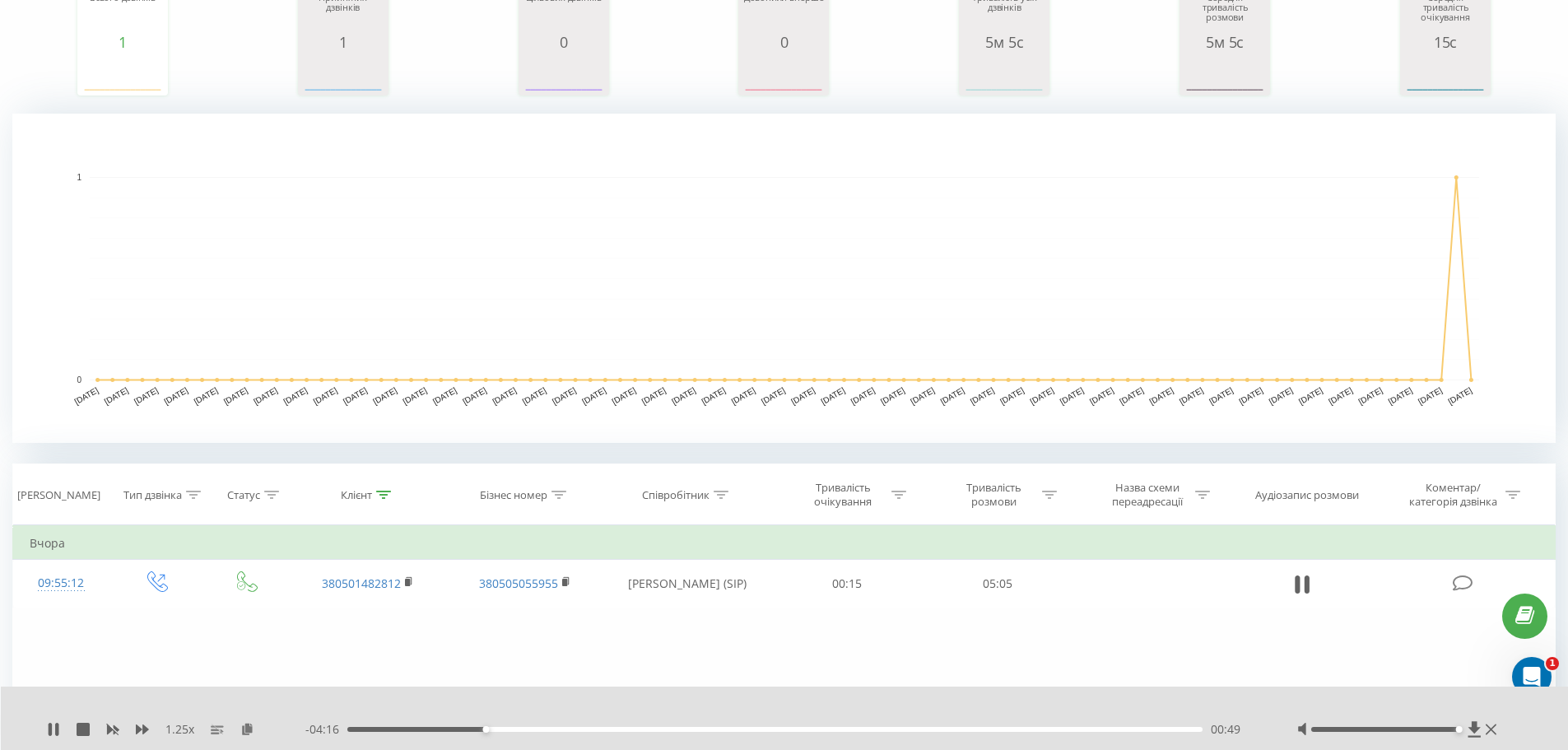
drag, startPoint x: 1444, startPoint y: 730, endPoint x: 1464, endPoint y: 730, distance: 20.0
click at [1464, 730] on div at bounding box center [1399, 730] width 204 height 17
click at [144, 727] on icon at bounding box center [142, 729] width 13 height 10
click at [789, 731] on div "02:33" at bounding box center [776, 729] width 857 height 5
click at [804, 729] on div "02:39" at bounding box center [776, 729] width 857 height 5
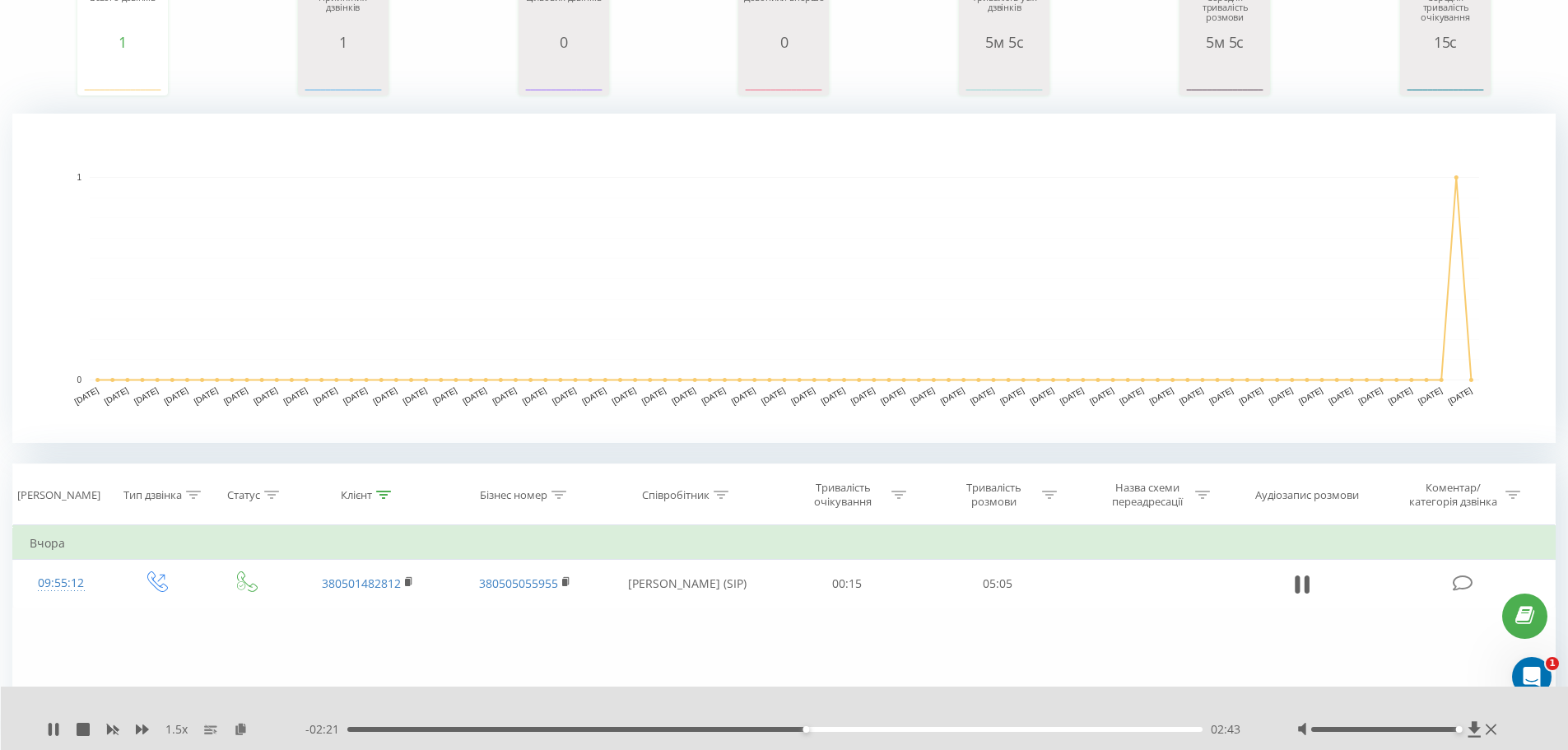
click at [816, 729] on div "02:43" at bounding box center [776, 729] width 857 height 5
click at [911, 728] on div "03:21" at bounding box center [776, 729] width 857 height 5
click at [899, 728] on div "03:17" at bounding box center [776, 729] width 857 height 5
click at [959, 728] on div "03:29" at bounding box center [776, 729] width 857 height 5
click at [968, 728] on div "03:39" at bounding box center [776, 729] width 857 height 5
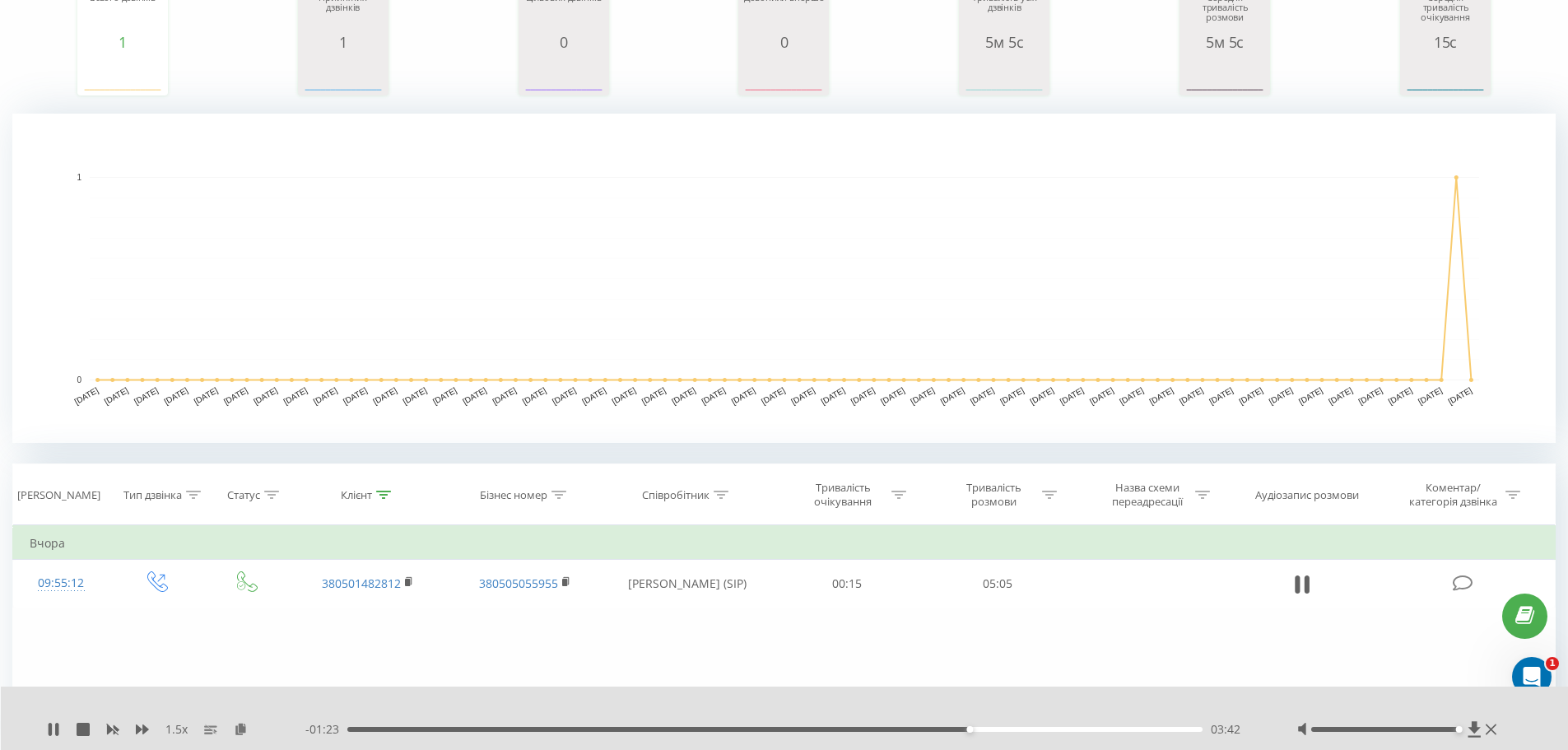
click at [981, 728] on div "03:42" at bounding box center [776, 729] width 857 height 5
click at [992, 728] on div "03:50" at bounding box center [776, 729] width 857 height 5
click at [1007, 728] on div "03:50" at bounding box center [776, 729] width 857 height 5
click at [1017, 728] on div "03:59" at bounding box center [776, 729] width 857 height 5
click at [1033, 728] on div "04:05" at bounding box center [776, 729] width 857 height 5
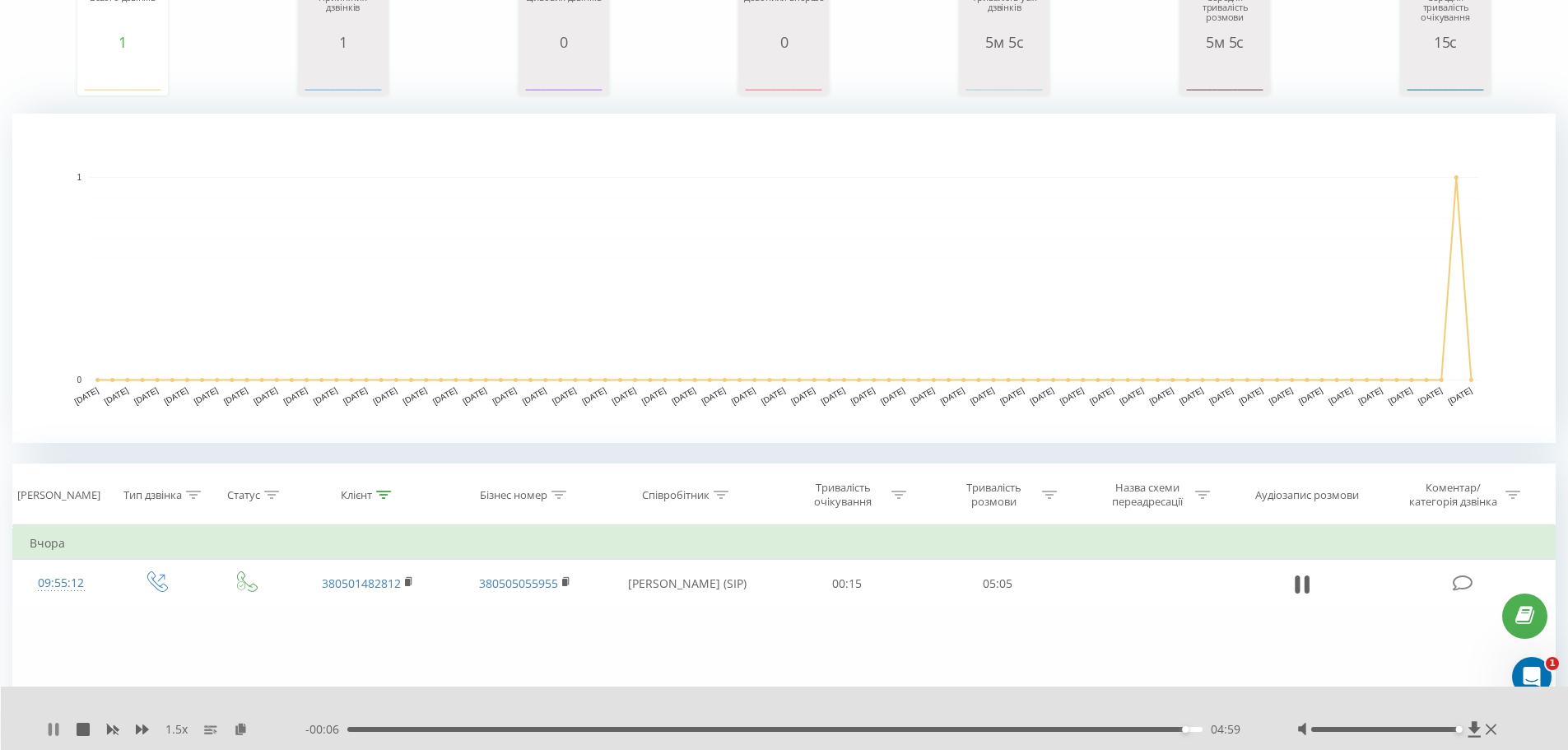
click at [49, 728] on icon at bounding box center [51, 729] width 4 height 13
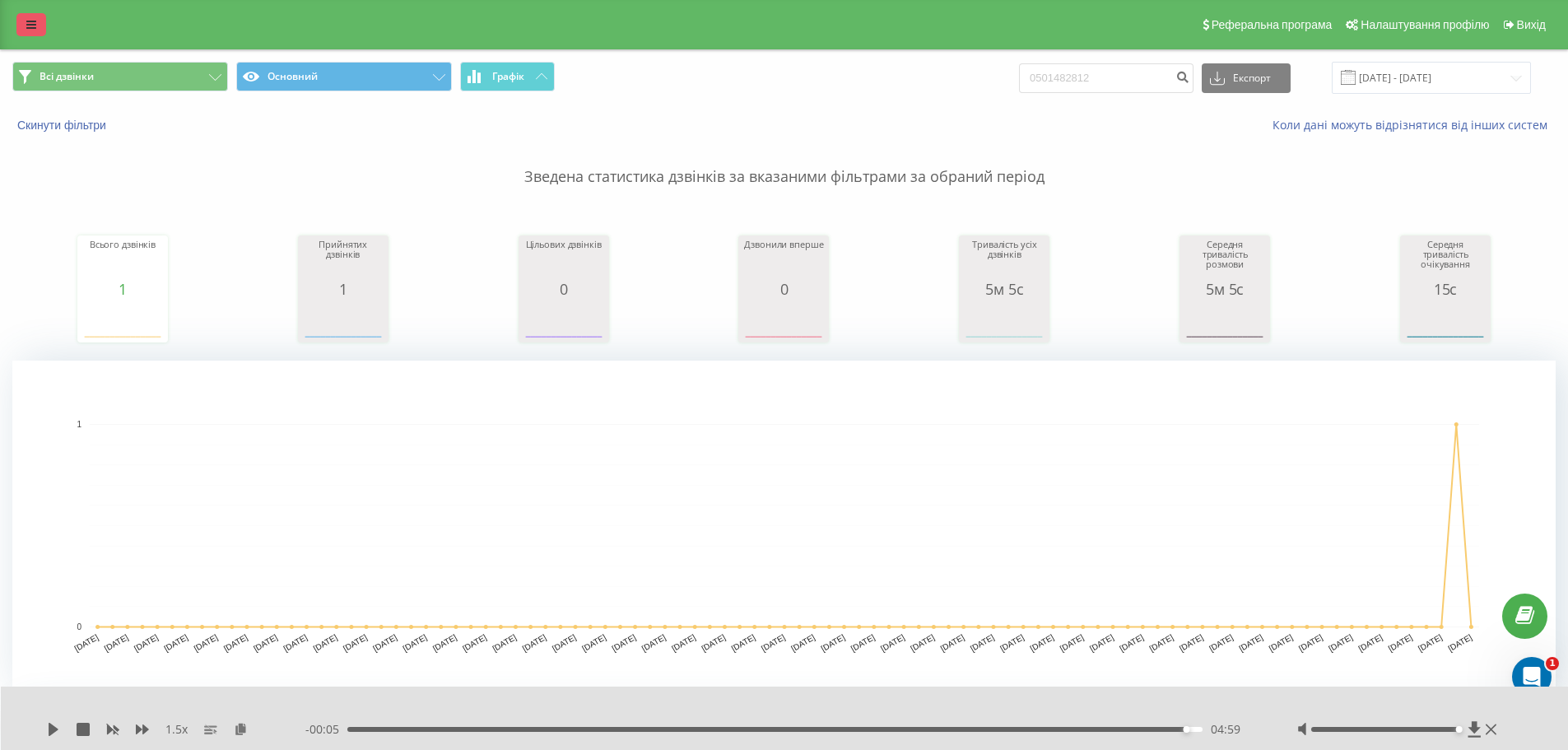
click at [22, 22] on link at bounding box center [32, 24] width 30 height 23
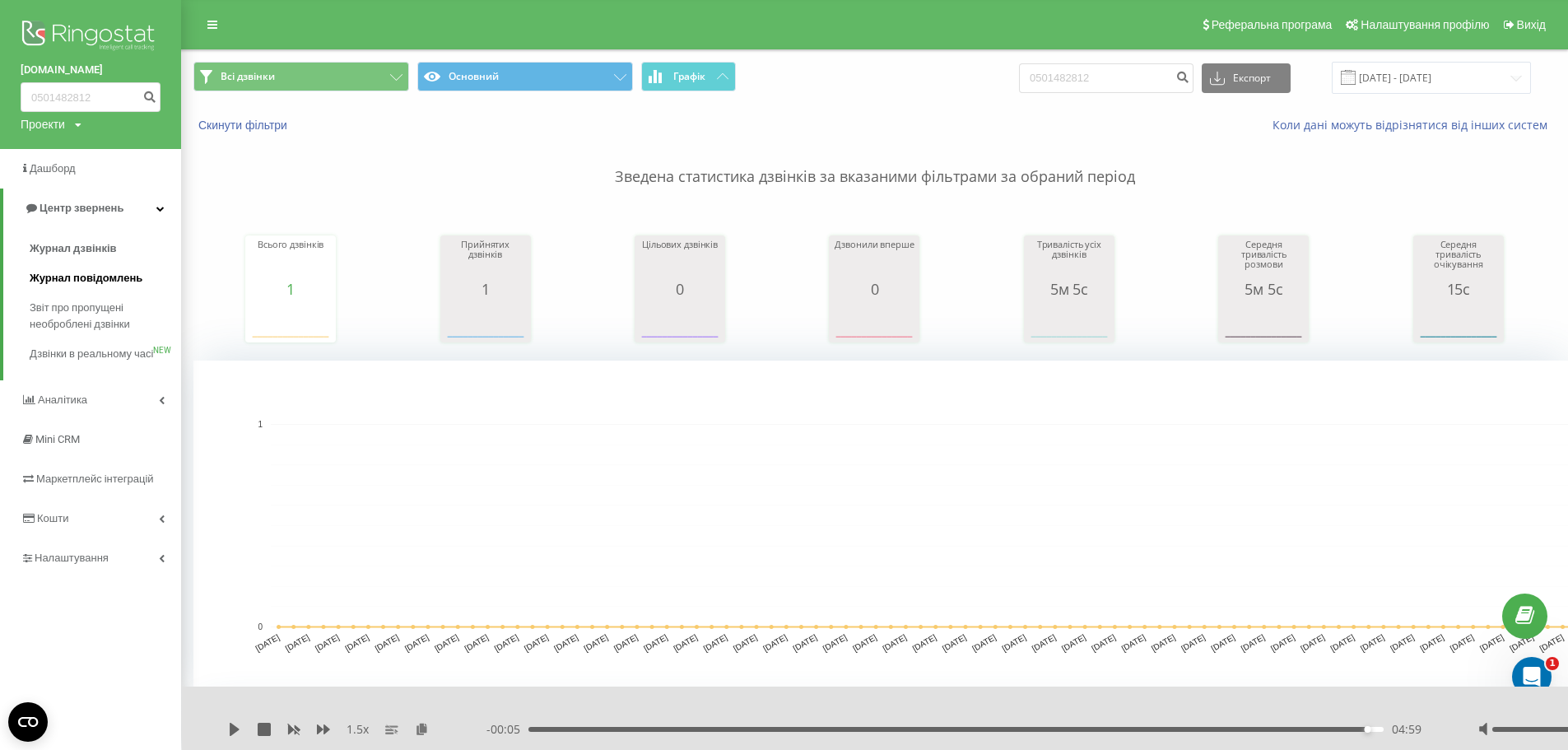
click at [71, 280] on span "Журнал повідомлень" at bounding box center [86, 278] width 112 height 17
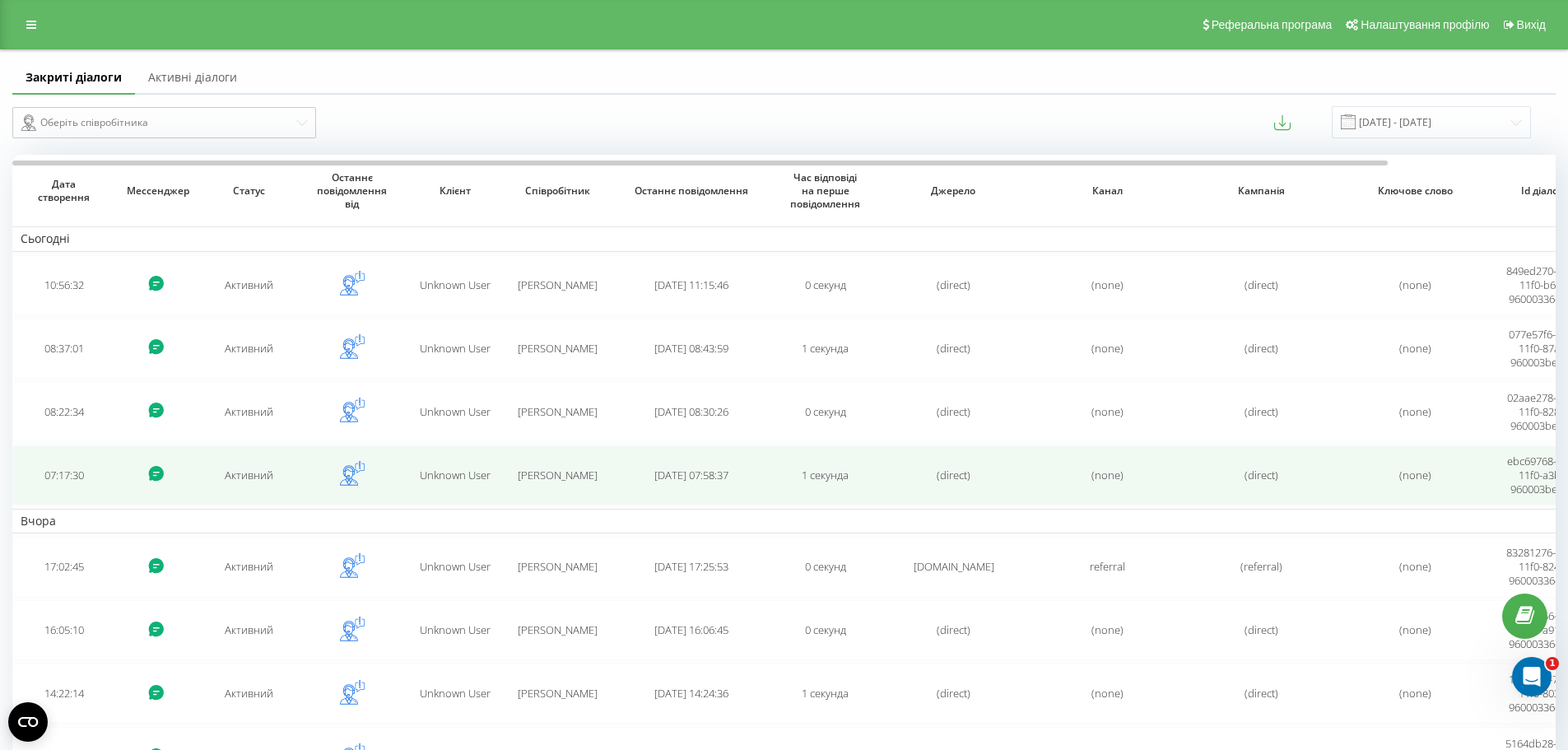
click at [547, 476] on span "Дрозд Катерина Вікторівна" at bounding box center [558, 475] width 80 height 15
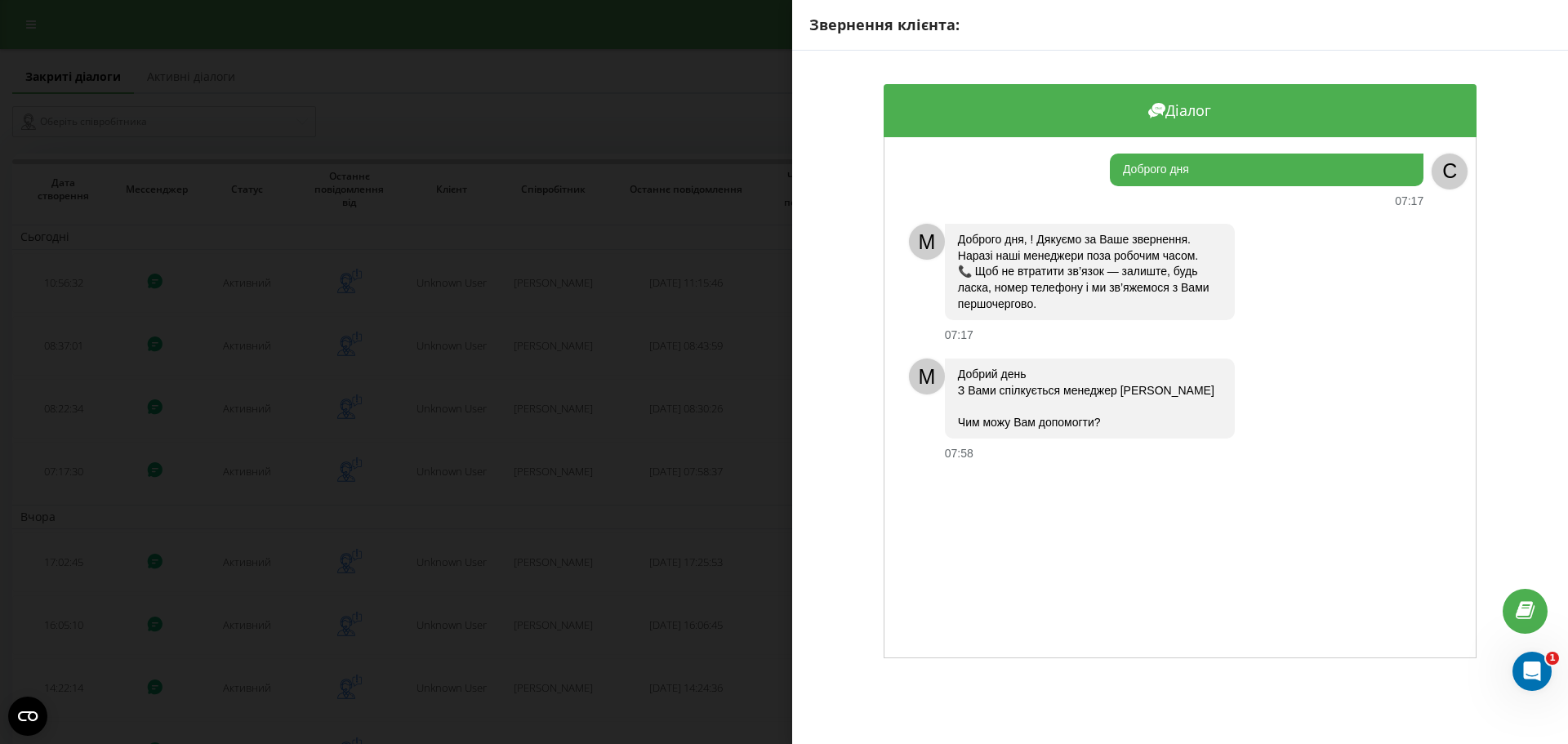
click at [1433, 166] on div "C" at bounding box center [1449, 171] width 36 height 36
click at [774, 477] on div "Звернення клієнта: Діалог Доброго дня 07:17 C M Доброго дня, ! Дякуємо за Ваше …" at bounding box center [784, 372] width 1568 height 744
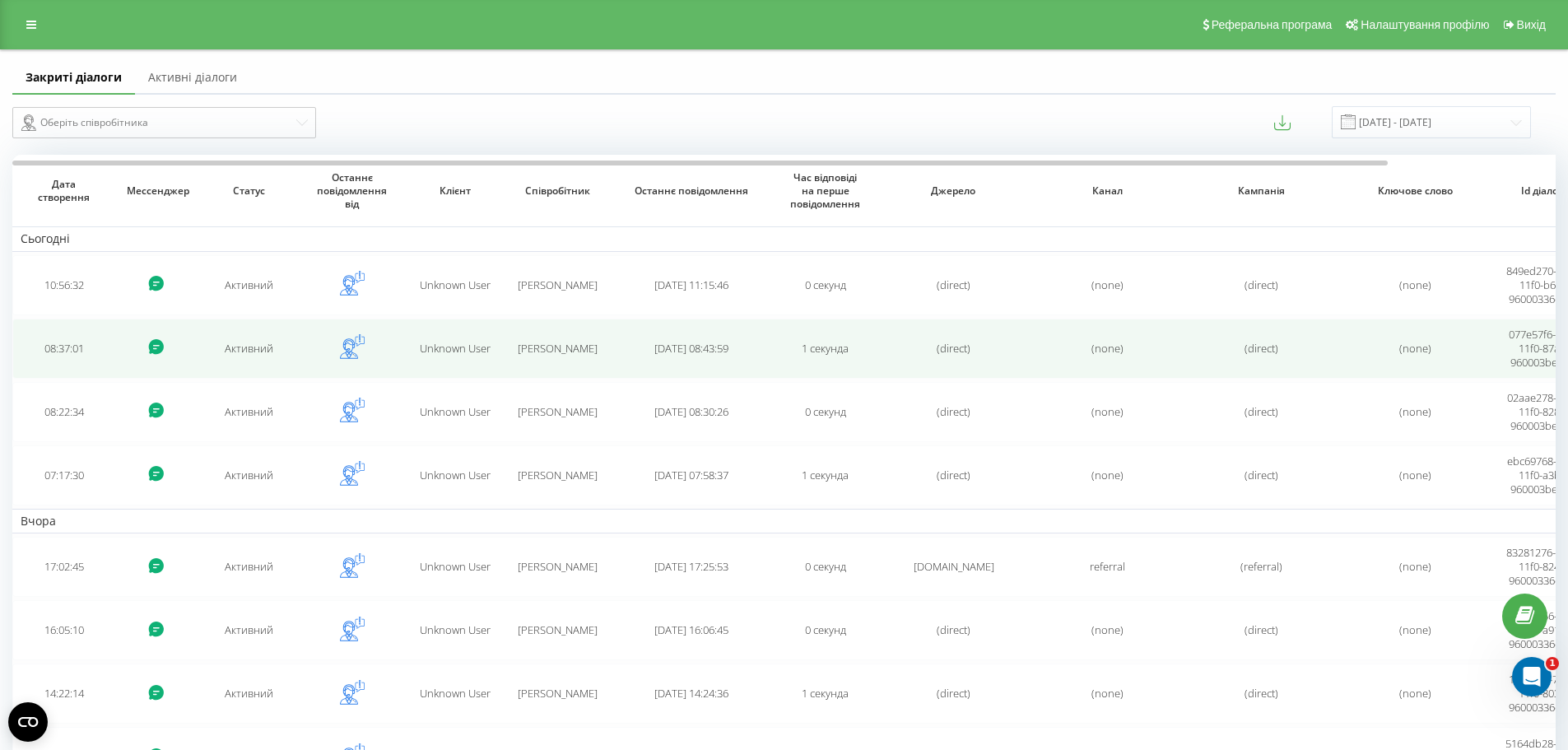
click at [246, 346] on td "Активний" at bounding box center [249, 349] width 103 height 60
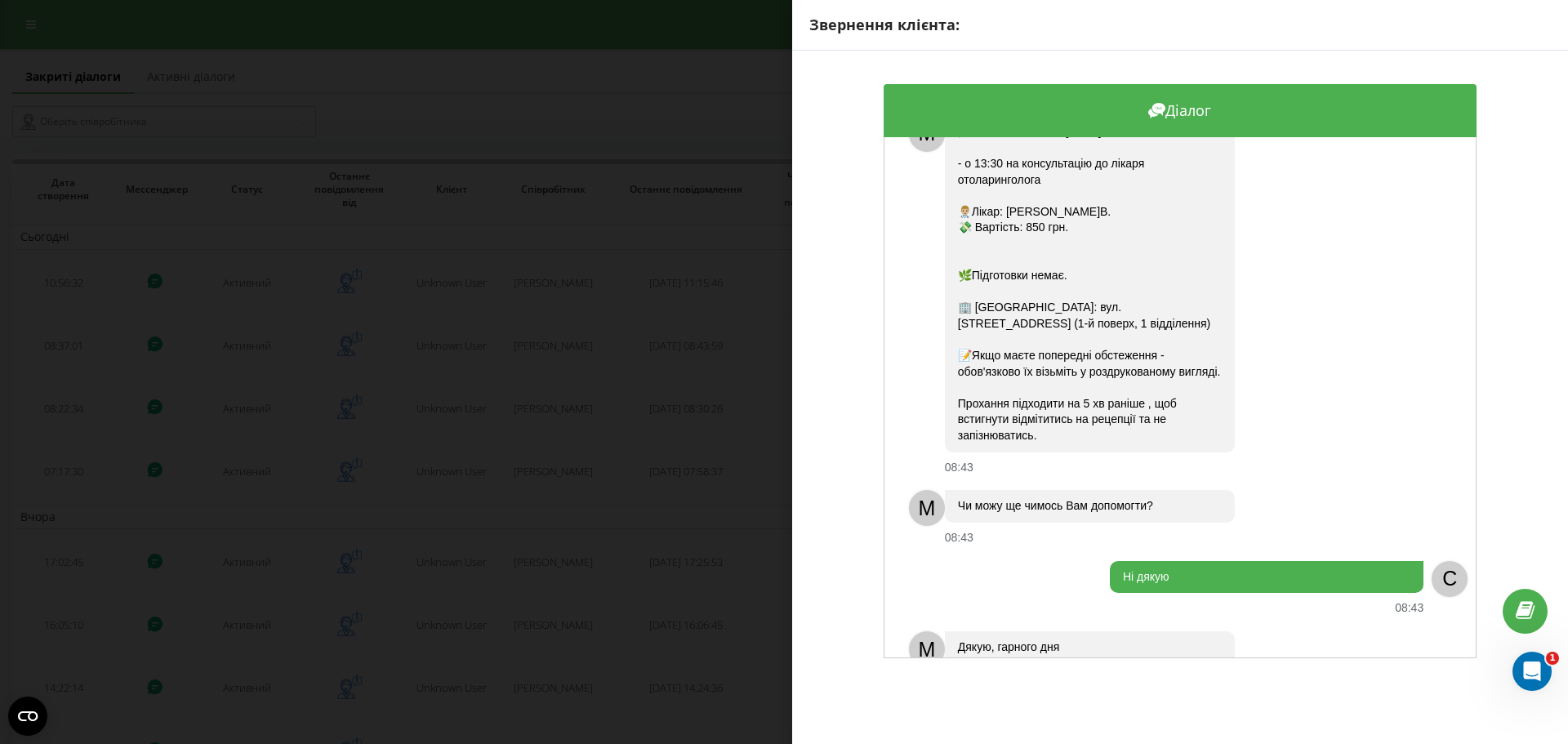
scroll to position [894, 0]
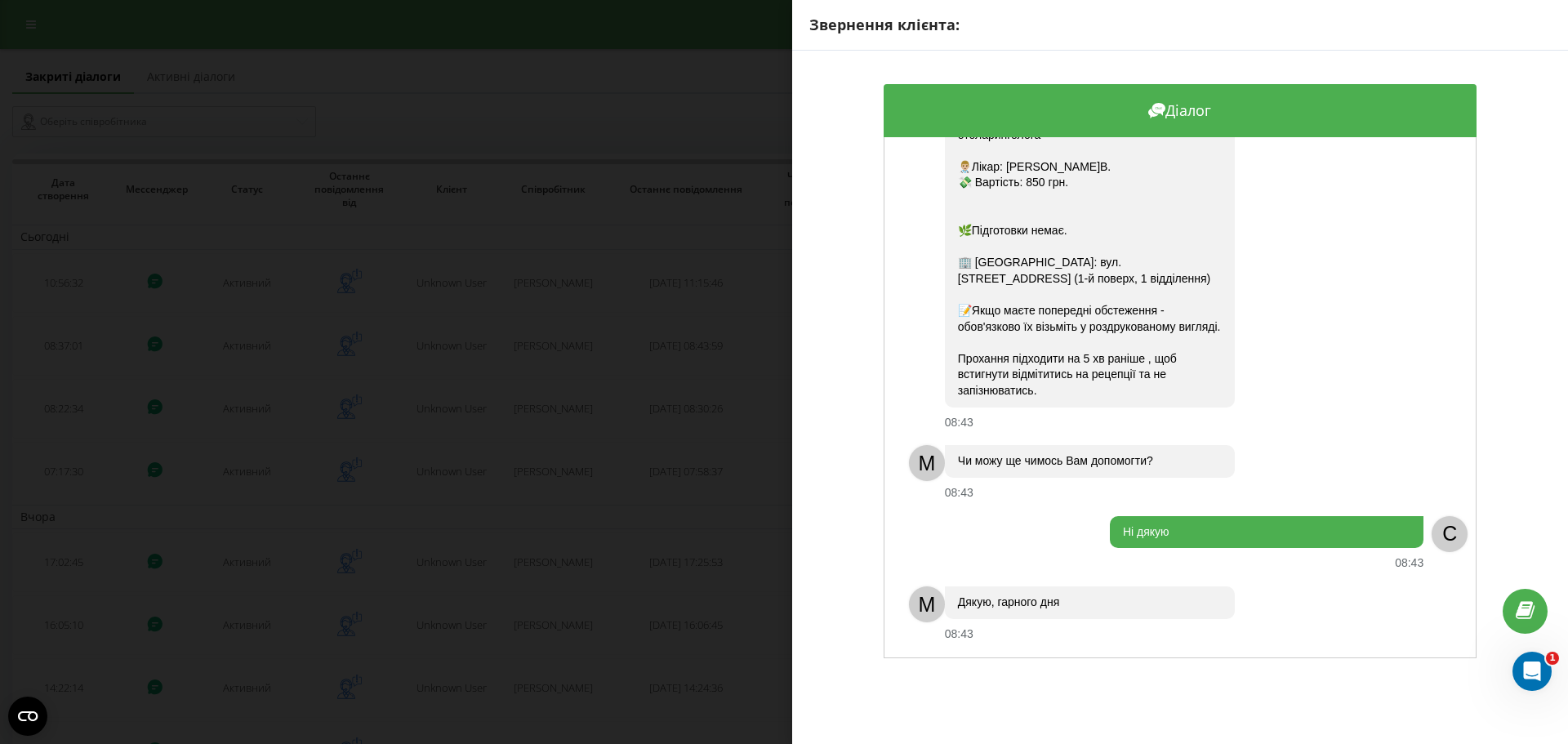
click at [825, 567] on div "Діалог Хочу записатись 08:37 C M Доброго дня, ! Дякуємо за Ваше звернення. Будь…" at bounding box center [1179, 371] width 776 height 642
click at [479, 389] on div "Звернення клієнта: Діалог Хочу записатись 08:37 C M Доброго дня, ! Дякуємо за В…" at bounding box center [784, 372] width 1568 height 744
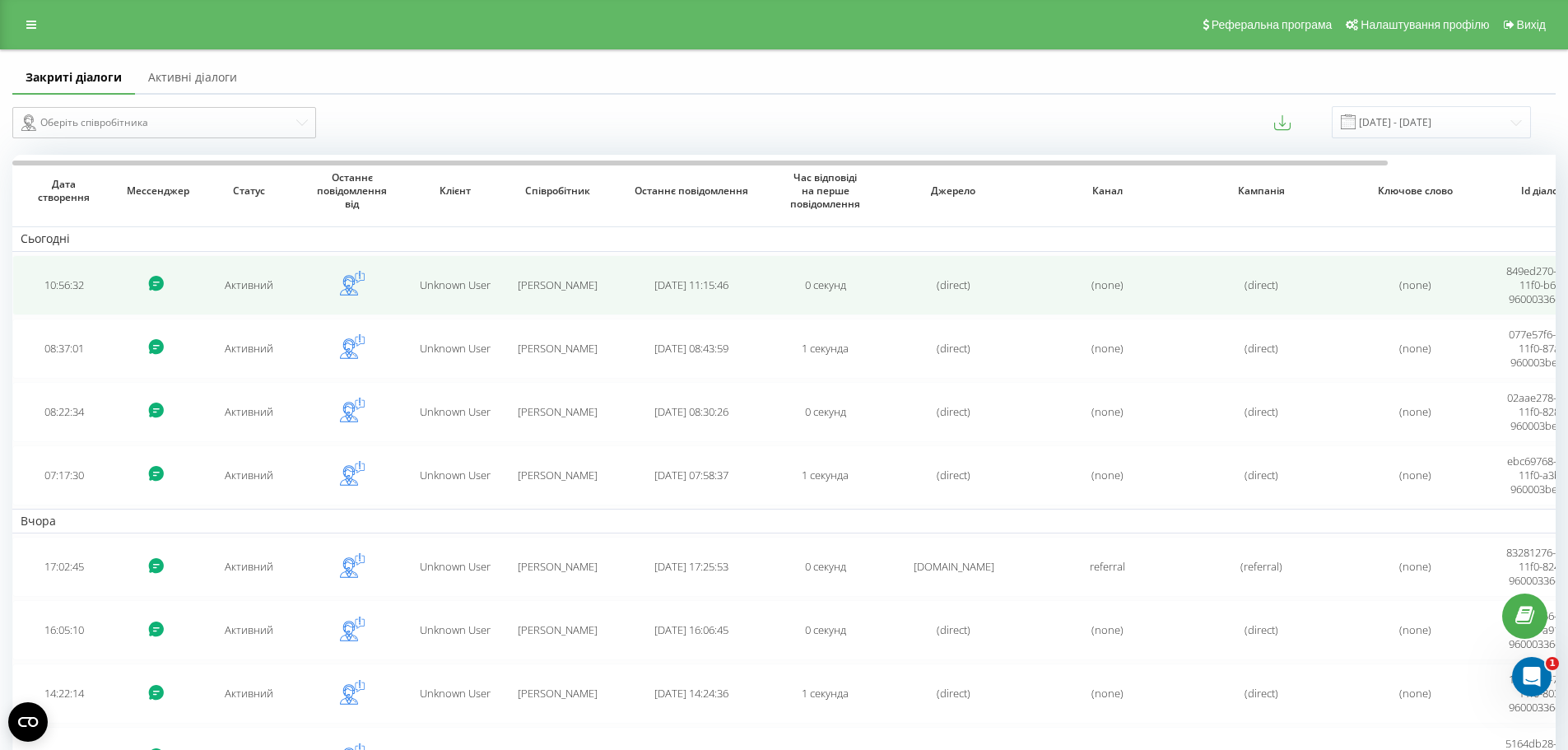
click at [443, 281] on span "Unknown User" at bounding box center [455, 285] width 71 height 15
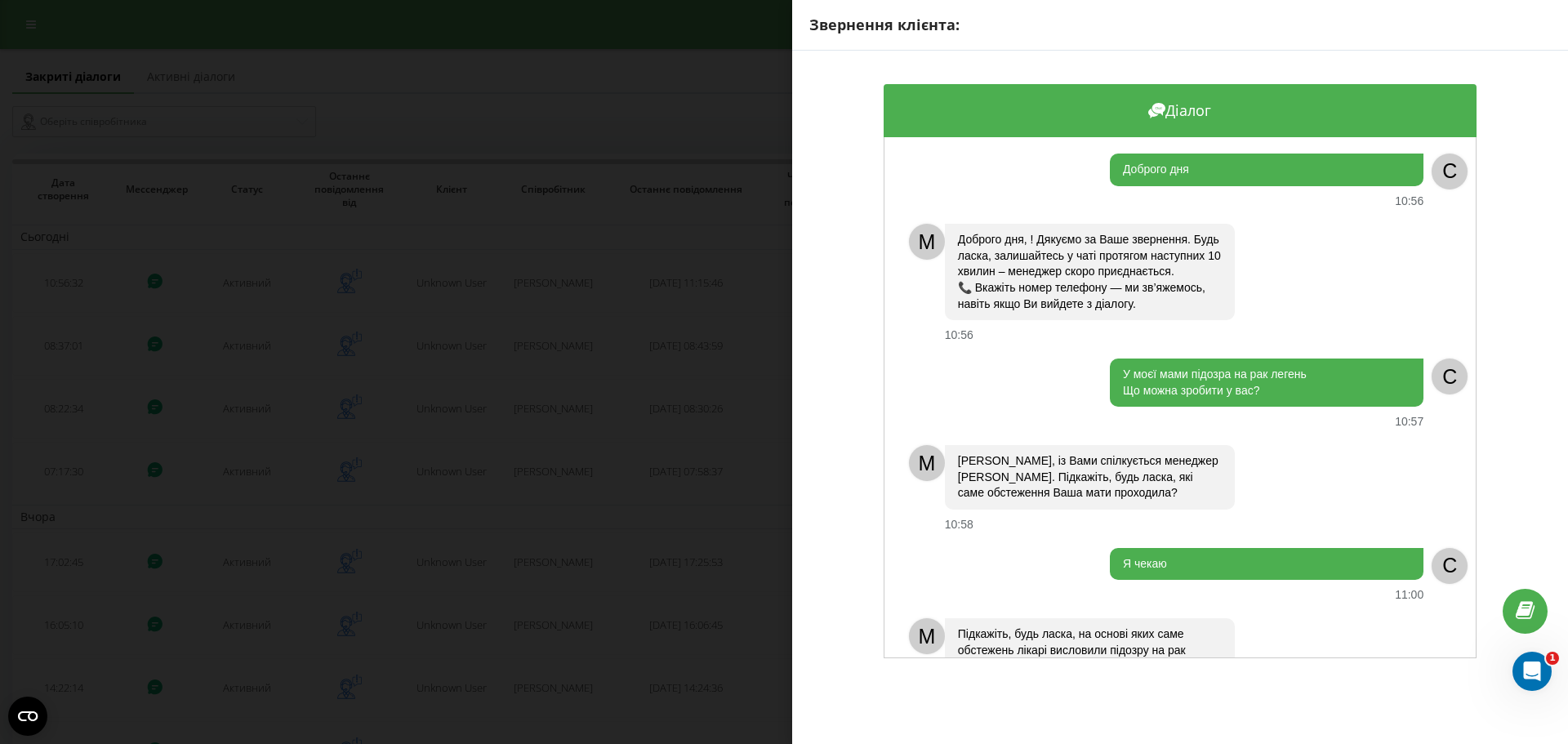
click at [772, 498] on div "Звернення клієнта: Діалог Доброго дня 10:56 C M Доброго дня, ! Дякуємо за Ваше …" at bounding box center [784, 372] width 1568 height 744
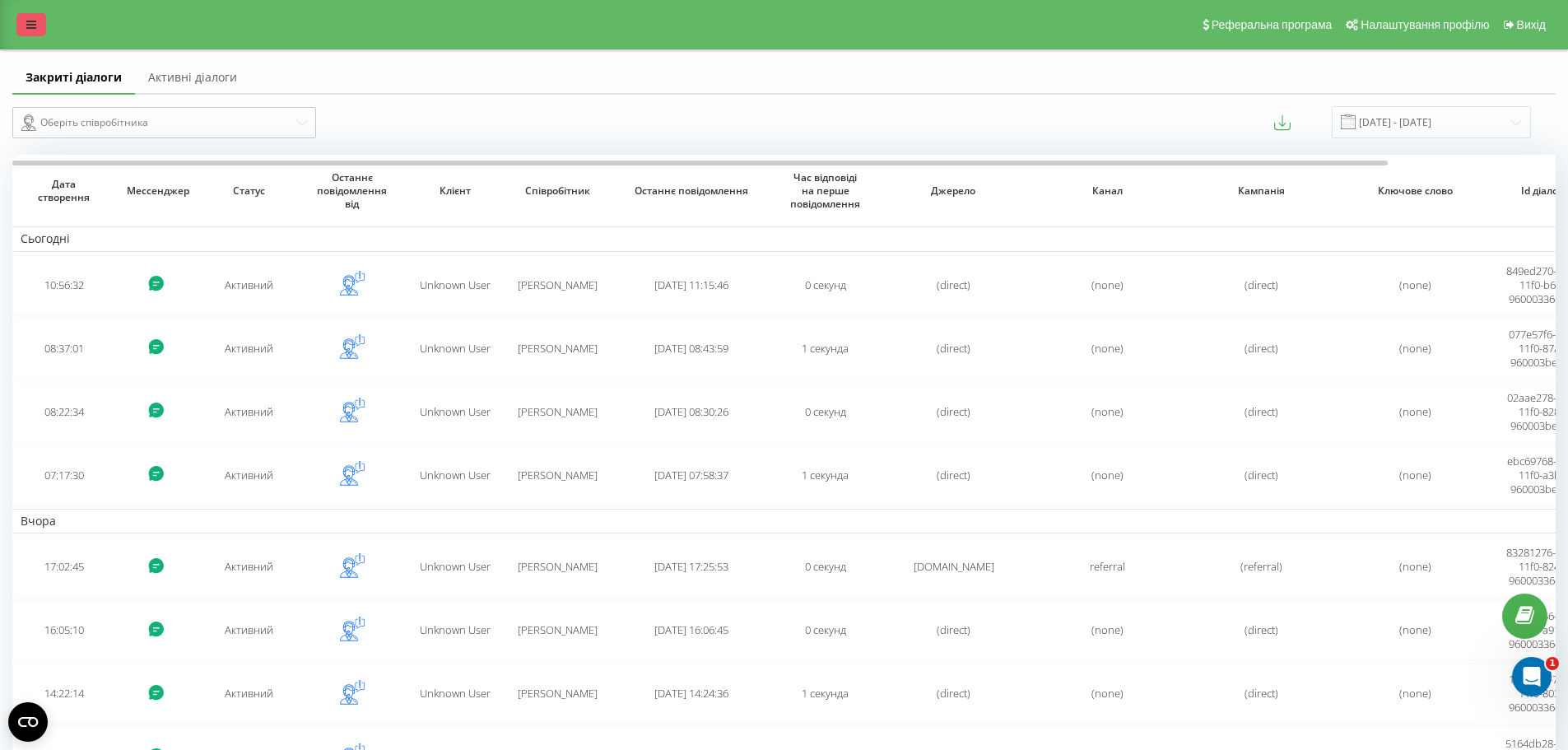
click at [33, 30] on icon at bounding box center [31, 24] width 10 height 11
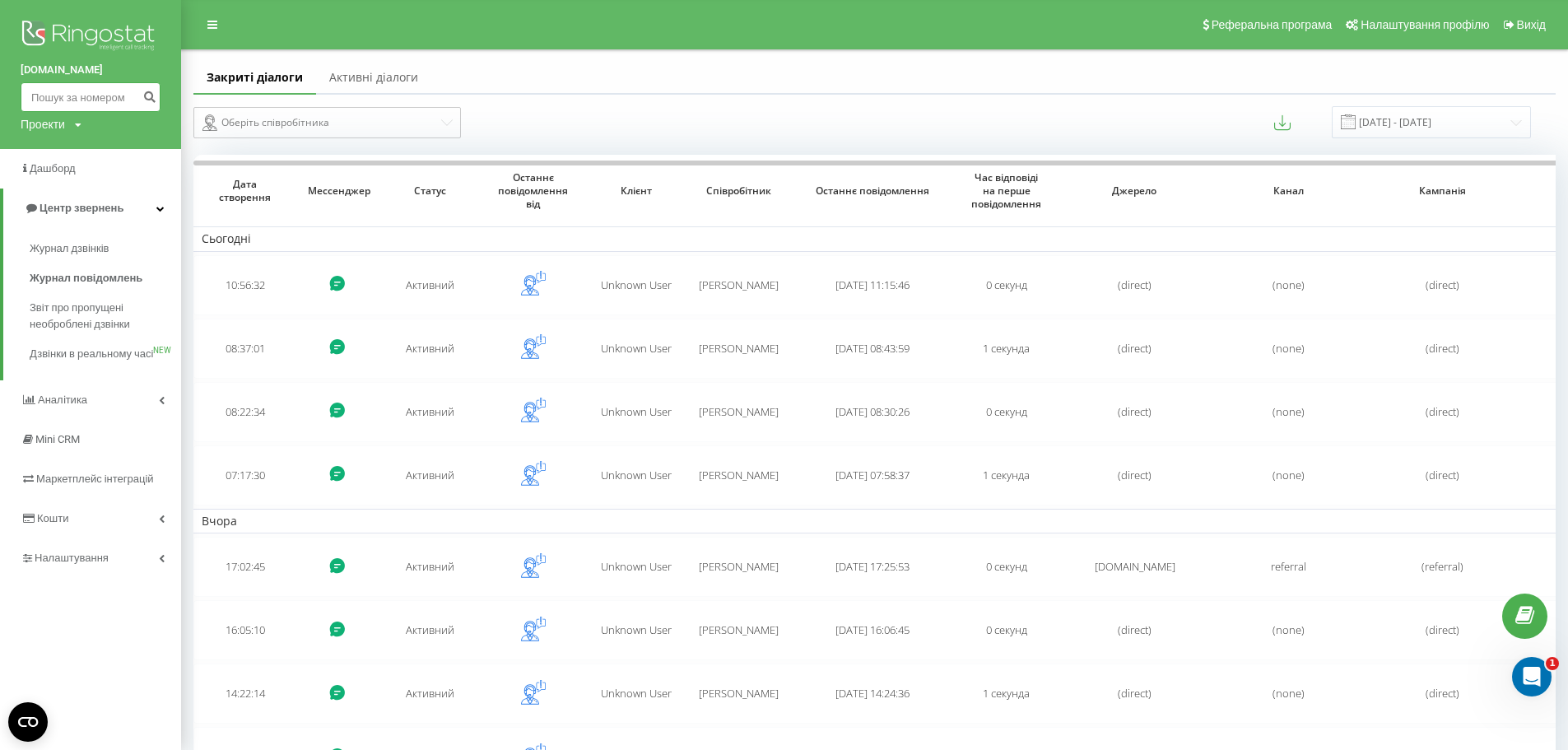
click at [60, 95] on input at bounding box center [90, 98] width 140 height 30
paste input "066)392-30-58"
click at [52, 100] on input "066)392-30-58" at bounding box center [90, 98] width 140 height 30
click at [70, 98] on input "066392-30-58" at bounding box center [90, 98] width 140 height 30
click at [83, 97] on input "06639230-58" at bounding box center [90, 98] width 140 height 30
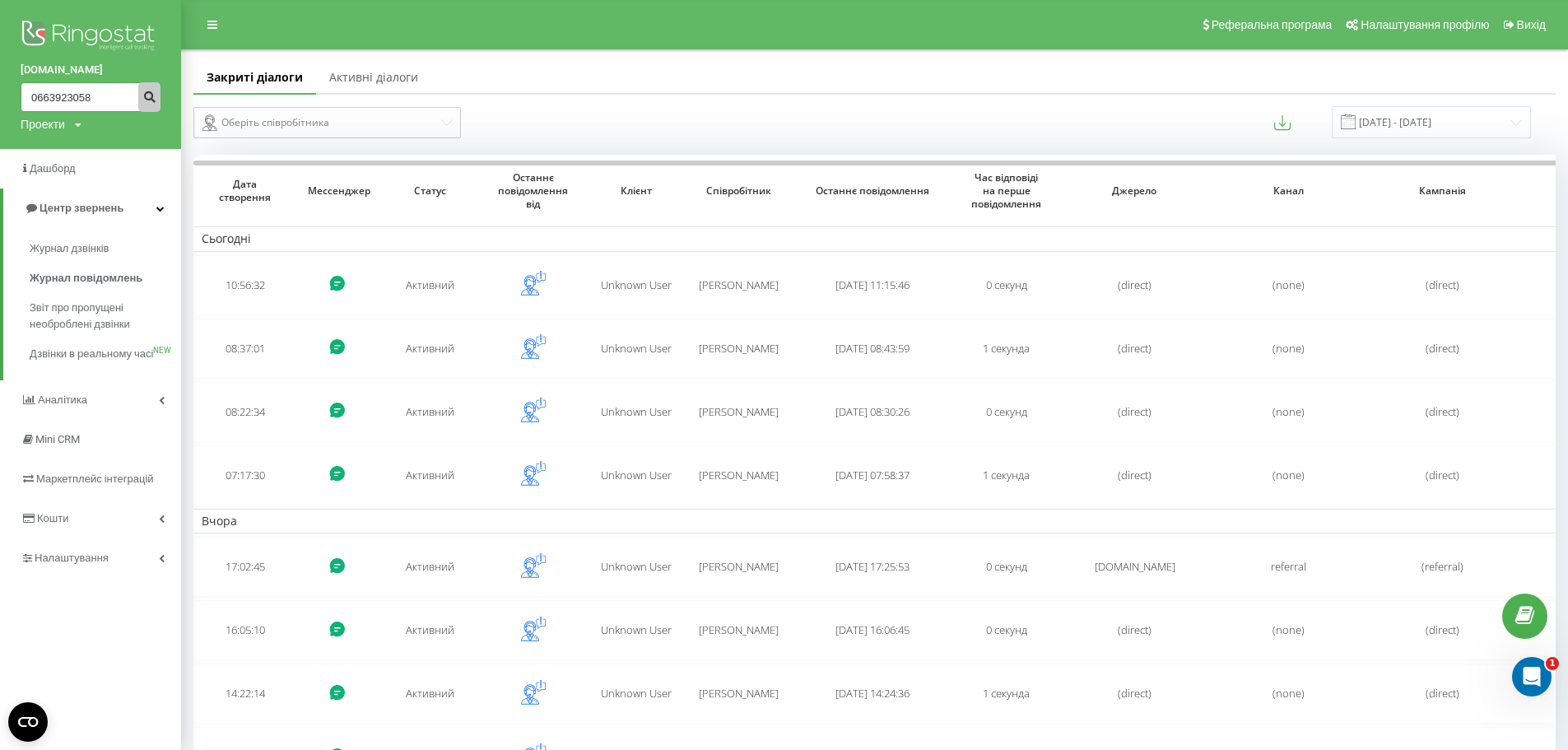
type input "0663923058"
click at [143, 98] on icon "submit" at bounding box center [149, 95] width 14 height 10
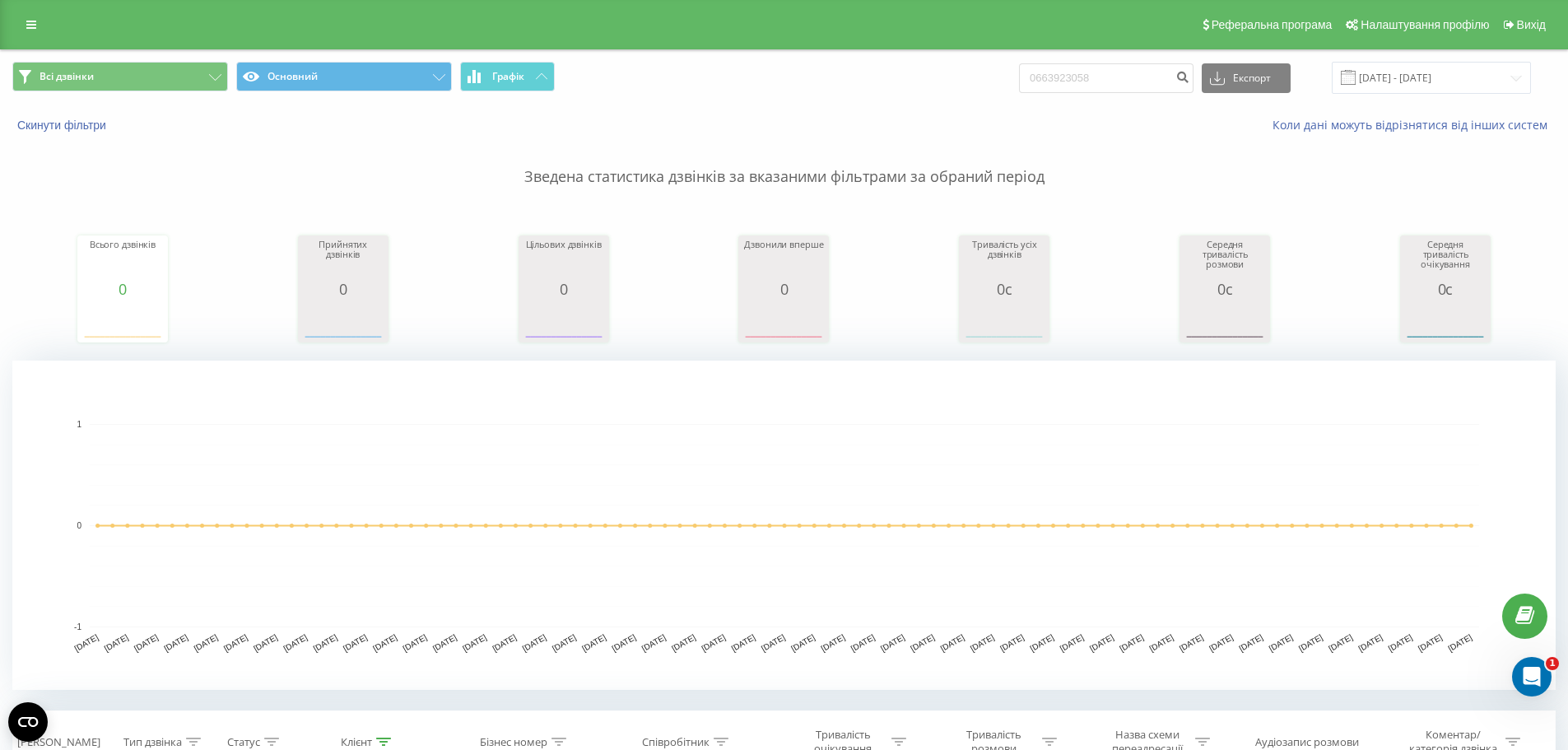
click at [254, 420] on rect "A chart." at bounding box center [784, 525] width 1544 height 329
